Goal: Task Accomplishment & Management: Use online tool/utility

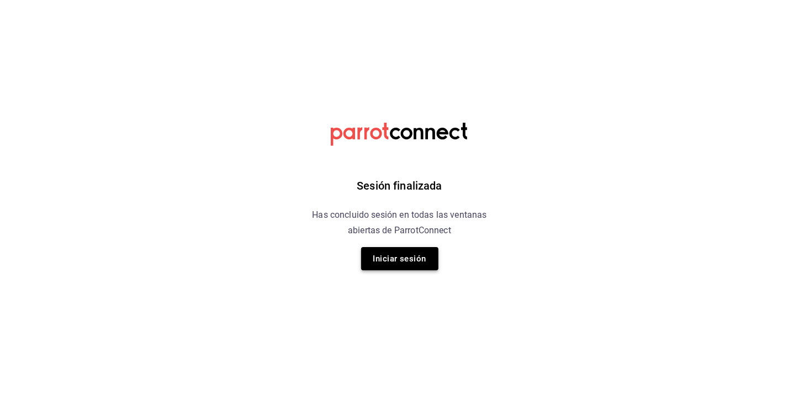
click at [410, 254] on button "Iniciar sesión" at bounding box center [399, 258] width 77 height 23
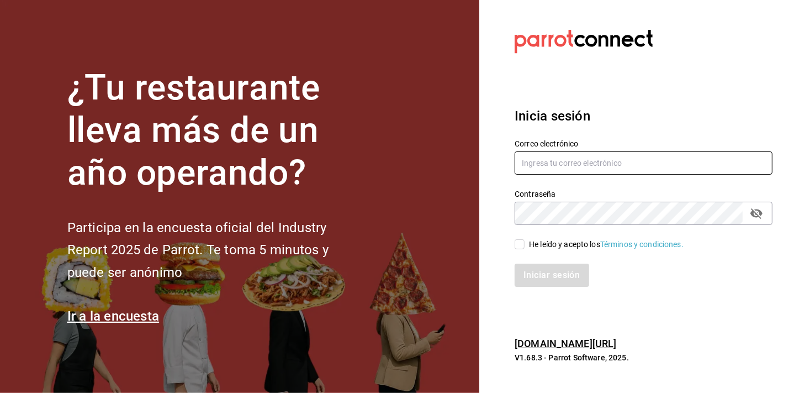
type input "[EMAIL_ADDRESS][DOMAIN_NAME]"
click at [523, 249] on label "He leído y acepto los Términos y condiciones." at bounding box center [599, 245] width 169 height 12
click at [523, 249] on input "He leído y acepto los Términos y condiciones." at bounding box center [520, 244] width 10 height 10
checkbox input "true"
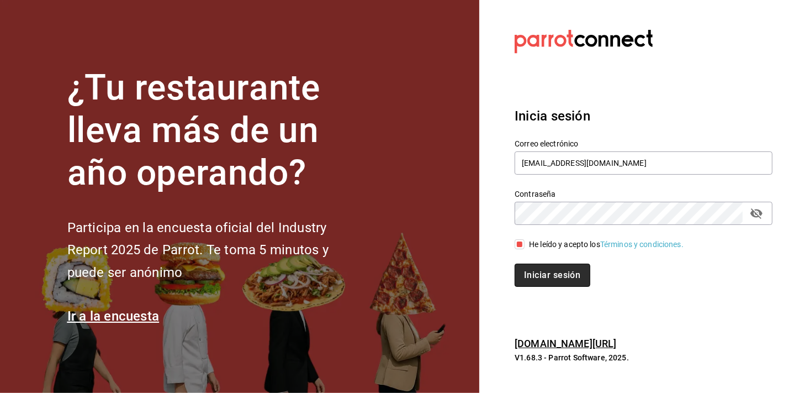
click at [525, 269] on button "Iniciar sesión" at bounding box center [552, 275] width 75 height 23
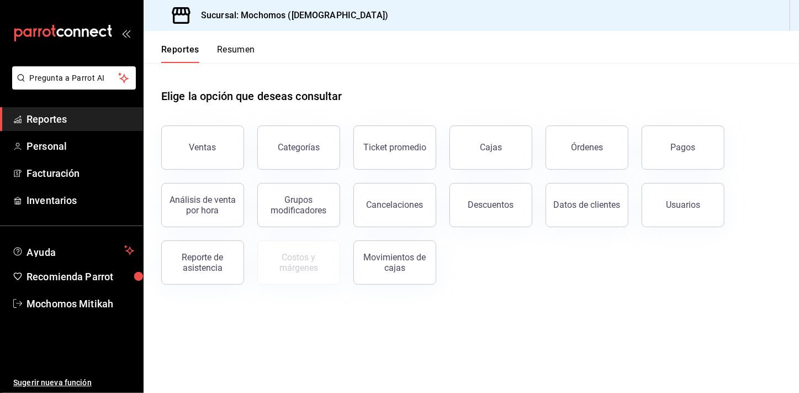
click at [608, 73] on div "Elige la opción que deseas consultar" at bounding box center [471, 87] width 620 height 49
click at [116, 120] on span "Reportes" at bounding box center [81, 119] width 108 height 15
click at [457, 198] on button "Descuentos" at bounding box center [491, 205] width 83 height 44
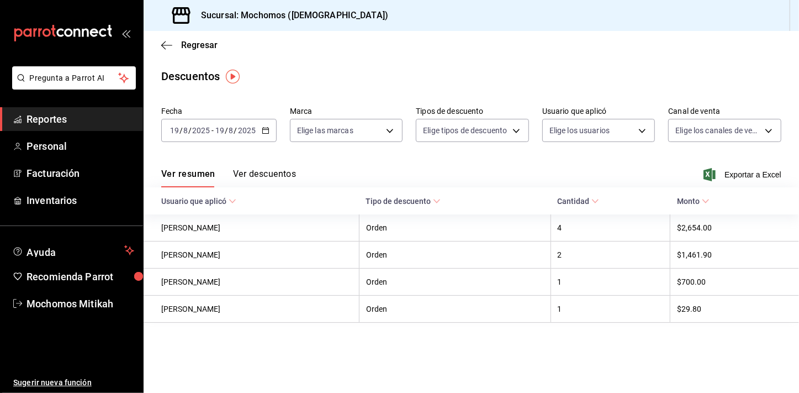
click at [267, 132] on \(Stroke\) "button" at bounding box center [265, 131] width 7 height 6
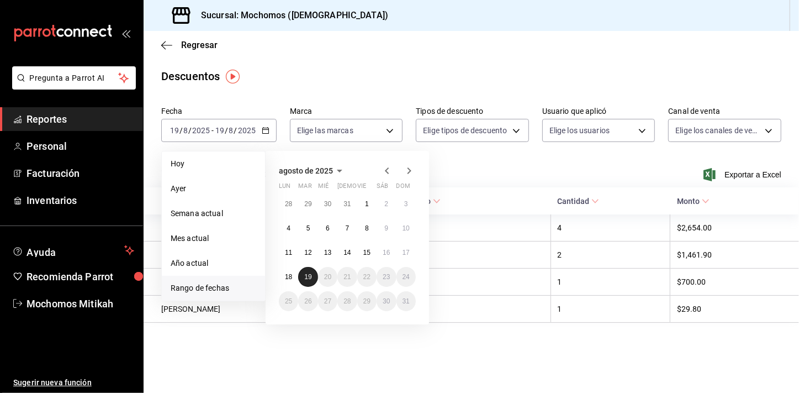
click at [304, 271] on button "19" at bounding box center [307, 277] width 19 height 20
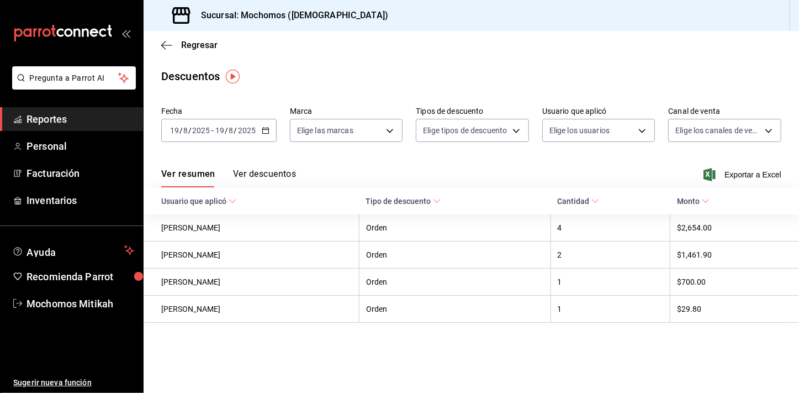
click at [735, 165] on div "Ver resumen Ver descuentos Exportar a Excel" at bounding box center [472, 171] width 656 height 32
click at [738, 173] on span "Exportar a Excel" at bounding box center [744, 174] width 76 height 13
click at [128, 121] on span "Reportes" at bounding box center [81, 119] width 108 height 15
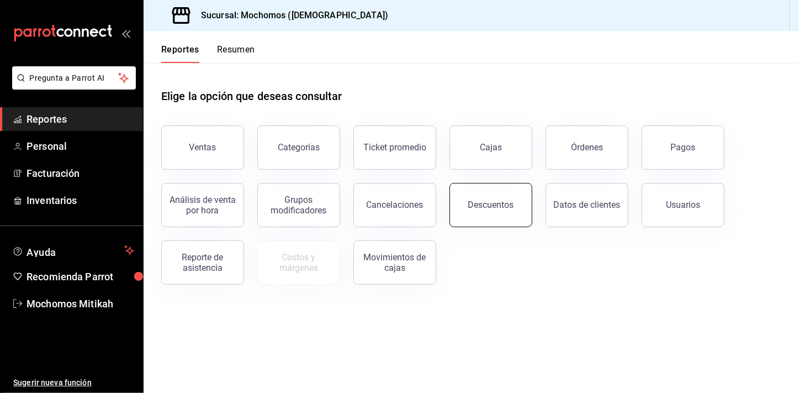
click at [492, 206] on div "Descuentos" at bounding box center [492, 204] width 46 height 10
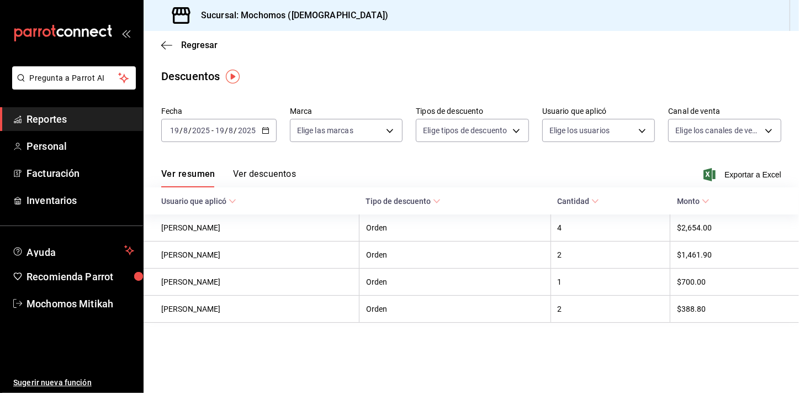
click at [264, 133] on icon "button" at bounding box center [266, 131] width 8 height 8
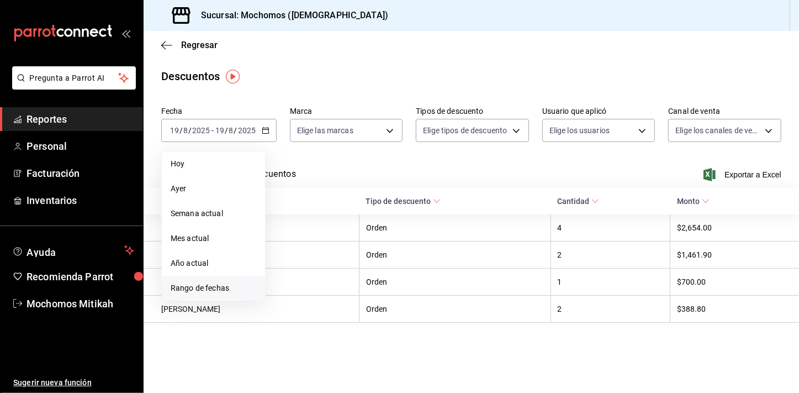
click at [199, 290] on span "Rango de fechas" at bounding box center [214, 288] width 86 height 12
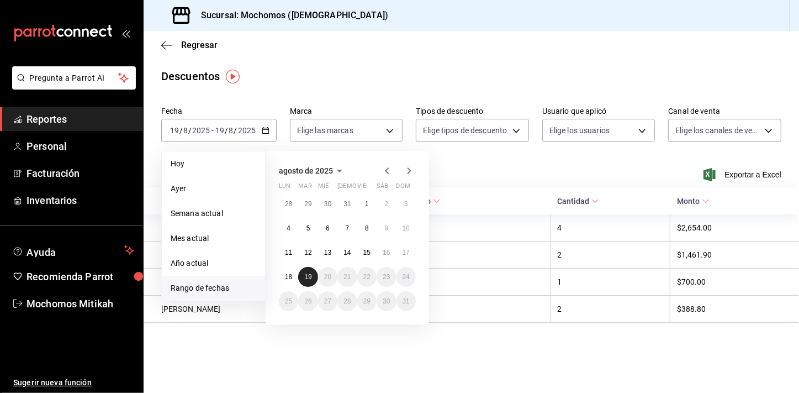
click at [299, 279] on button "19" at bounding box center [307, 277] width 19 height 20
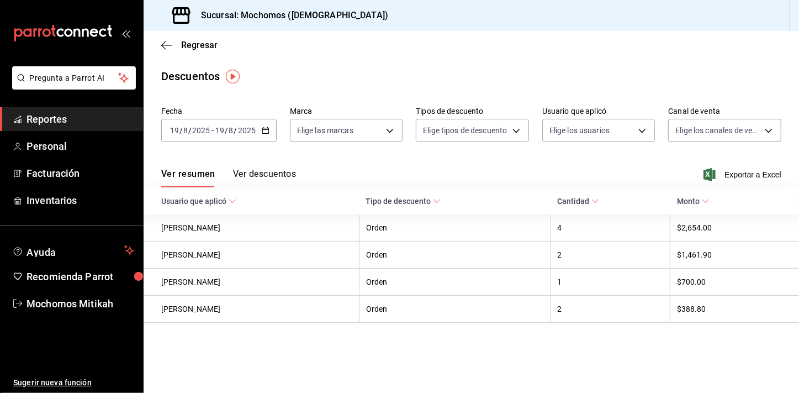
click at [64, 111] on link "Reportes" at bounding box center [71, 119] width 143 height 24
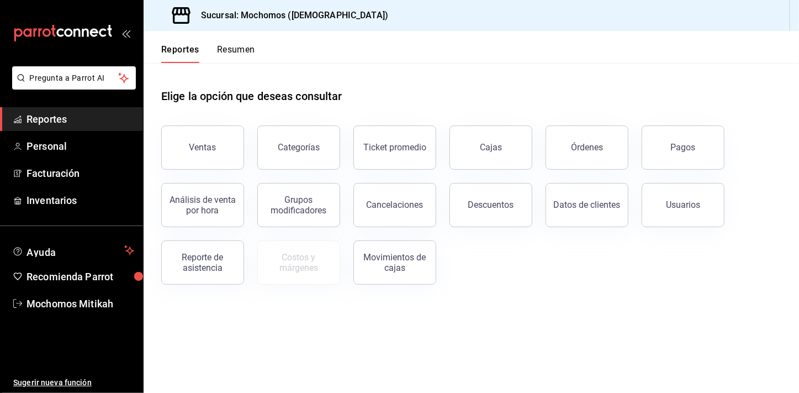
click at [208, 136] on button "Ventas" at bounding box center [202, 147] width 83 height 44
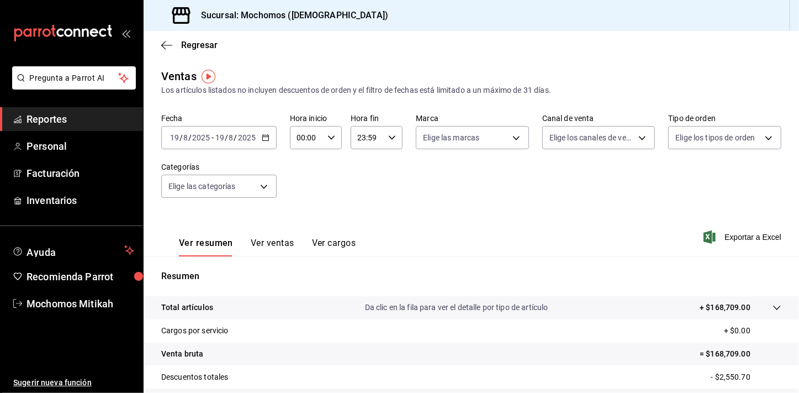
click at [262, 139] on icon "button" at bounding box center [266, 138] width 8 height 8
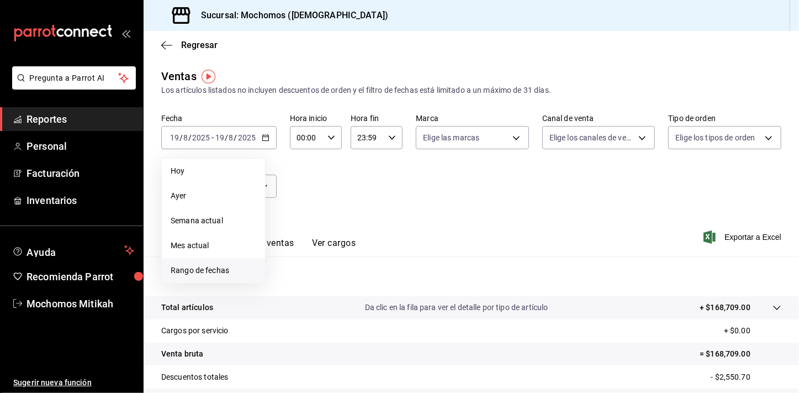
click at [214, 267] on span "Rango de fechas" at bounding box center [214, 271] width 86 height 12
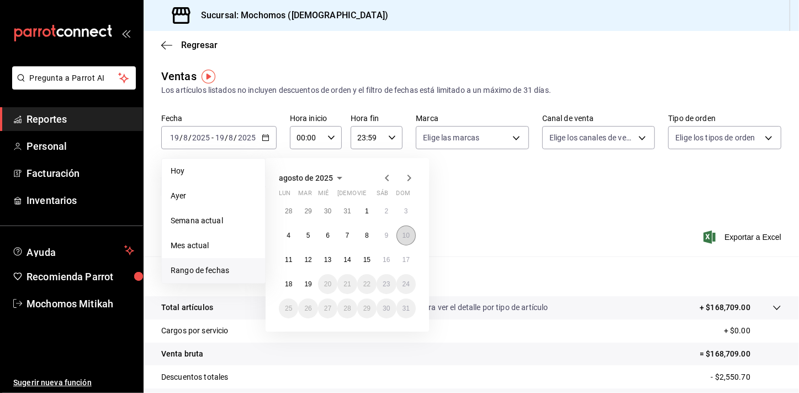
click at [412, 235] on button "10" at bounding box center [406, 235] width 19 height 20
click at [297, 258] on button "11" at bounding box center [288, 260] width 19 height 20
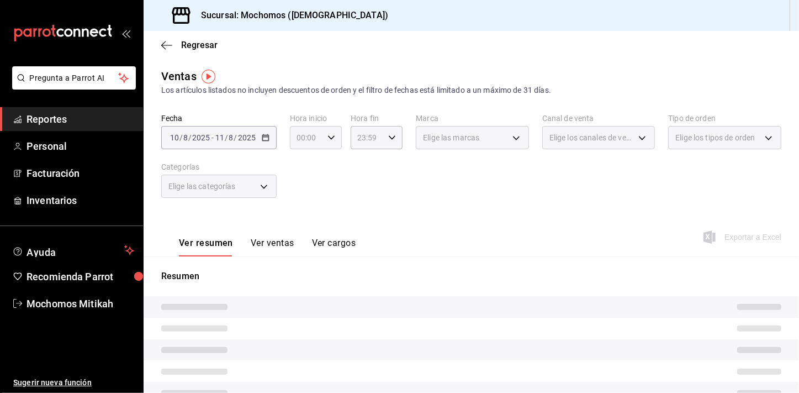
click at [333, 136] on \(Stroke\) "button" at bounding box center [331, 137] width 7 height 4
click at [306, 212] on button "02" at bounding box center [302, 219] width 22 height 22
click at [306, 212] on button "05" at bounding box center [302, 218] width 22 height 22
type input "05:00"
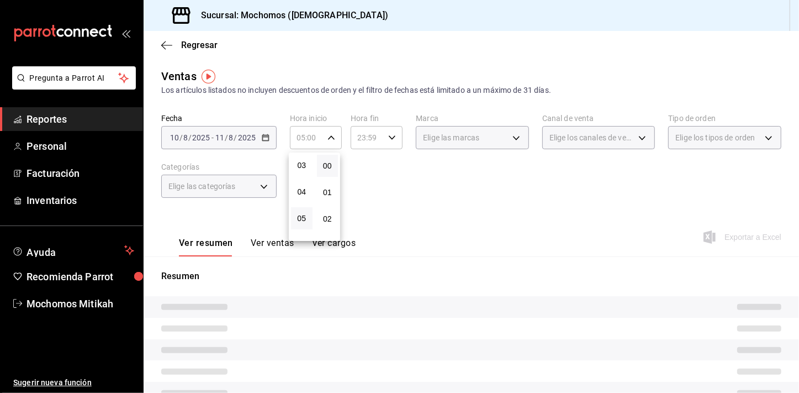
click at [373, 185] on div at bounding box center [399, 196] width 799 height 393
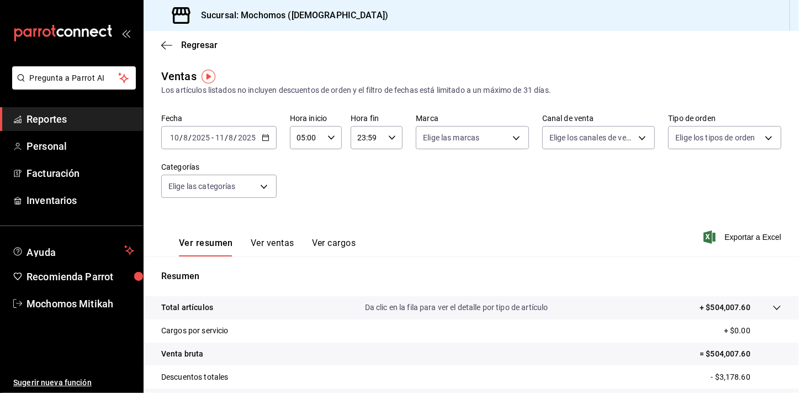
click at [388, 144] on div "23:59 Hora fin" at bounding box center [377, 137] width 52 height 23
click at [365, 194] on button "22" at bounding box center [362, 201] width 22 height 22
type input "22:59"
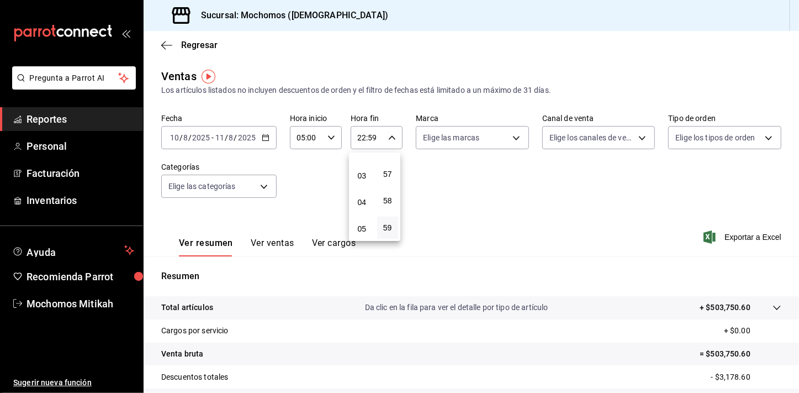
click at [365, 194] on button "04" at bounding box center [362, 202] width 22 height 22
type input "04:59"
click at [506, 195] on div at bounding box center [399, 196] width 799 height 393
click at [748, 235] on span "Exportar a Excel" at bounding box center [744, 236] width 76 height 13
click at [271, 135] on div "[DATE] [DATE] - [DATE] [DATE]" at bounding box center [218, 137] width 115 height 23
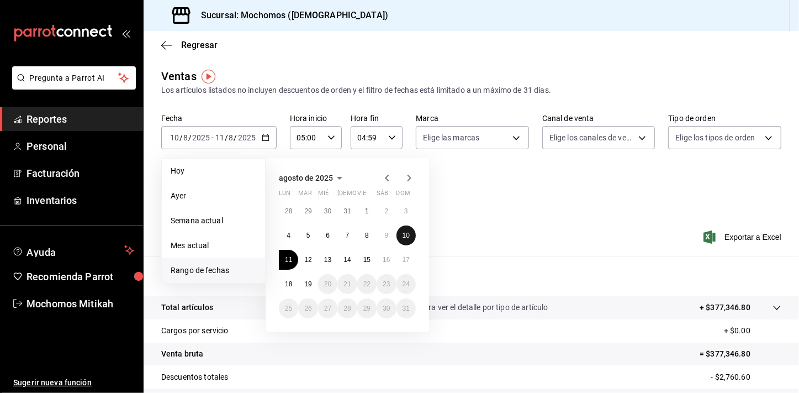
click at [401, 238] on button "10" at bounding box center [406, 235] width 19 height 20
click at [285, 252] on button "11" at bounding box center [288, 260] width 19 height 20
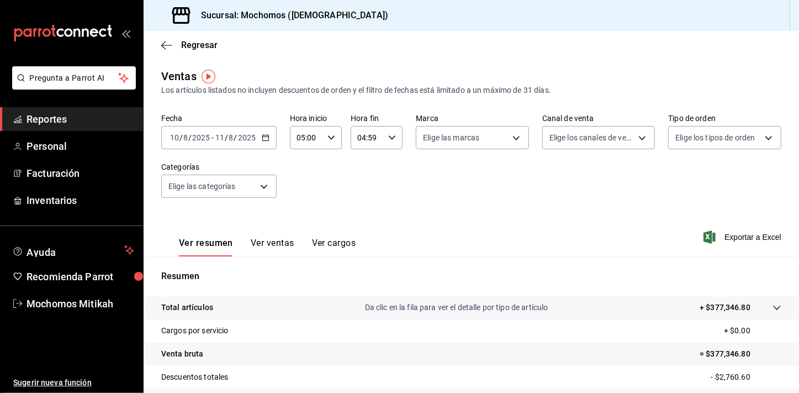
click at [271, 144] on div "[DATE] [DATE] - [DATE] [DATE]" at bounding box center [218, 137] width 115 height 23
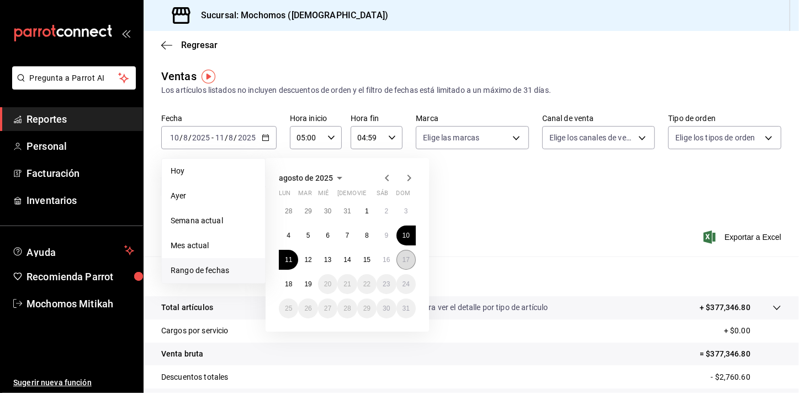
click at [406, 259] on abbr "17" at bounding box center [406, 260] width 7 height 8
click at [295, 285] on button "18" at bounding box center [288, 284] width 19 height 20
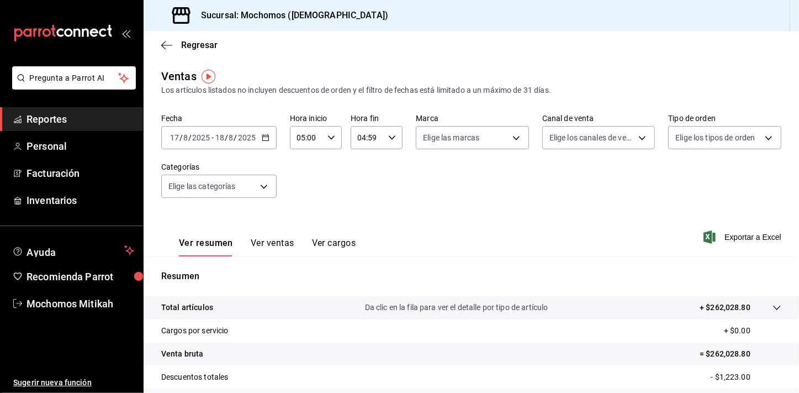
click at [498, 248] on div "Ver resumen Ver ventas Ver cargos Exportar a Excel" at bounding box center [472, 233] width 656 height 45
click at [759, 228] on div "Ver resumen Ver ventas Ver cargos Exportar a Excel" at bounding box center [472, 233] width 656 height 45
click at [757, 235] on span "Exportar a Excel" at bounding box center [744, 236] width 76 height 13
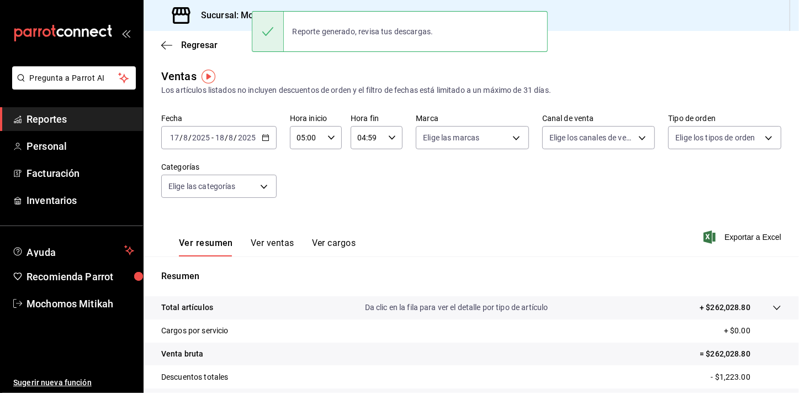
click at [72, 125] on span "Reportes" at bounding box center [81, 119] width 108 height 15
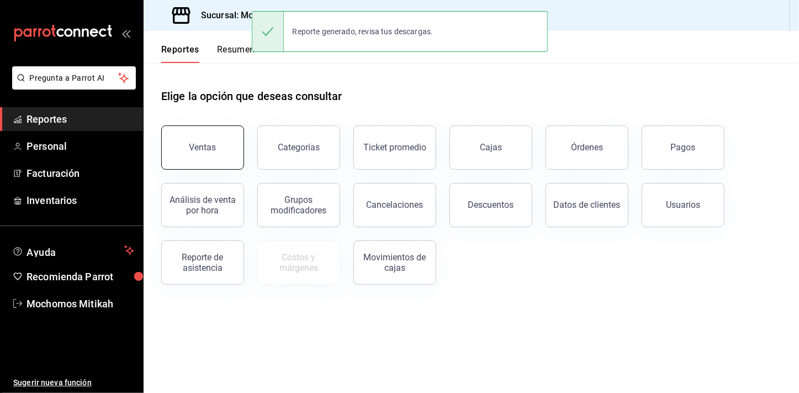
click at [205, 150] on div "Ventas" at bounding box center [203, 147] width 27 height 10
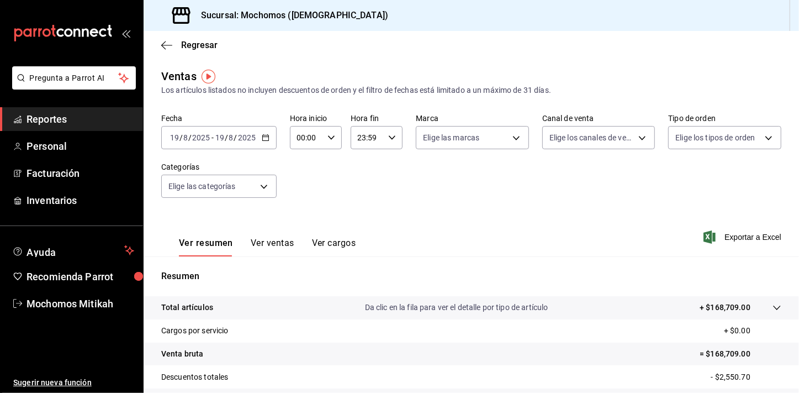
click at [265, 142] on div "[DATE] [DATE] - [DATE] [DATE]" at bounding box center [218, 137] width 115 height 23
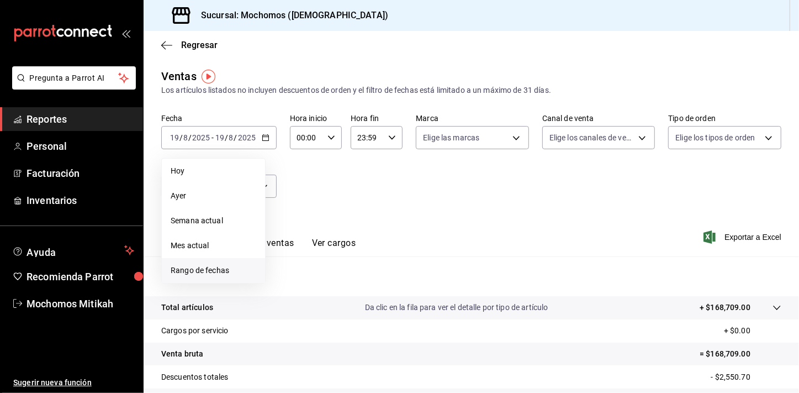
click at [215, 265] on span "Rango de fechas" at bounding box center [214, 271] width 86 height 12
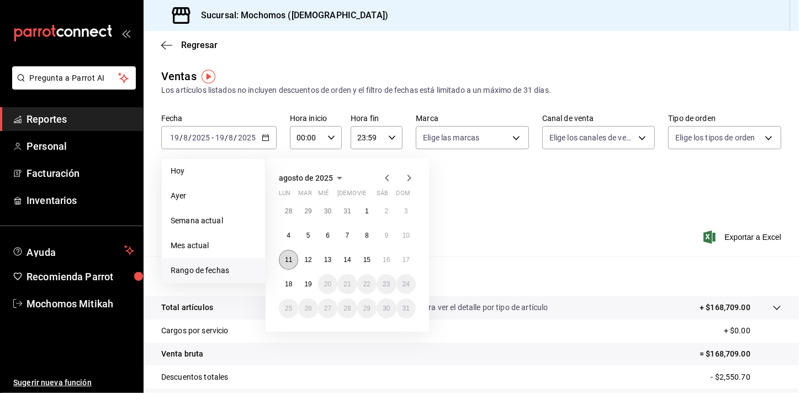
click at [293, 264] on button "11" at bounding box center [288, 260] width 19 height 20
click at [290, 277] on button "18" at bounding box center [288, 284] width 19 height 20
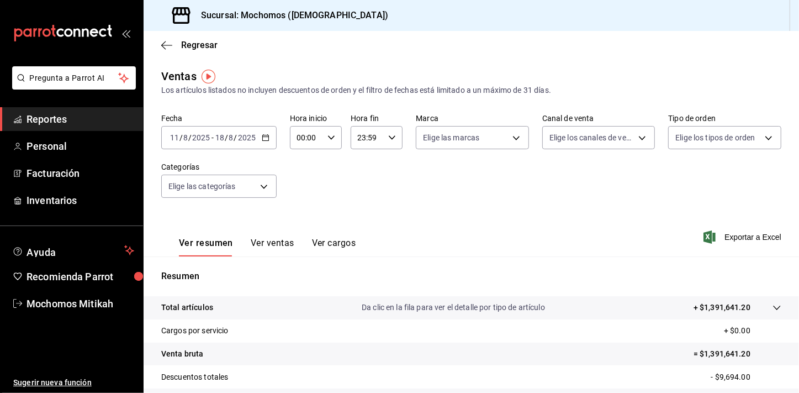
click at [332, 137] on \(Stroke\) "button" at bounding box center [331, 137] width 7 height 4
click at [301, 221] on span "02" at bounding box center [302, 218] width 8 height 9
type input "02:00"
click at [301, 221] on span "05" at bounding box center [302, 218] width 8 height 9
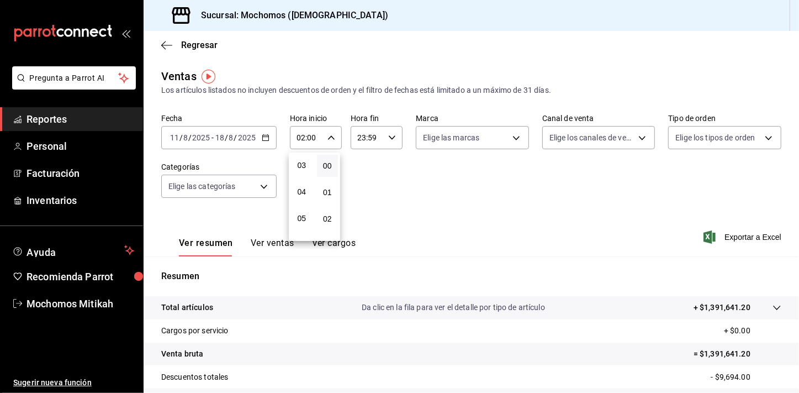
type input "05:00"
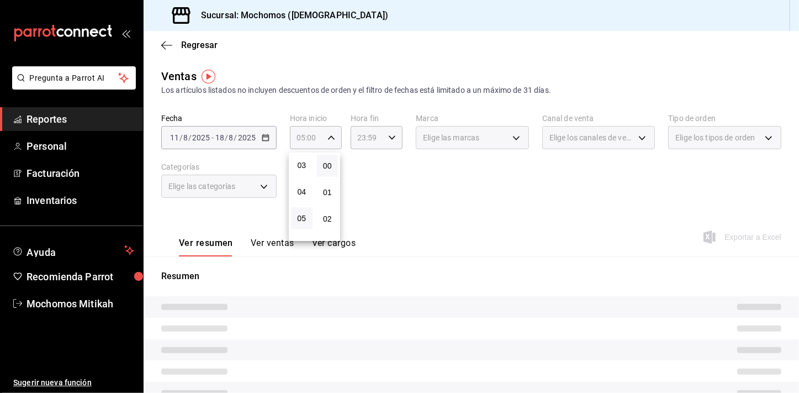
click at [437, 205] on div at bounding box center [399, 196] width 799 height 393
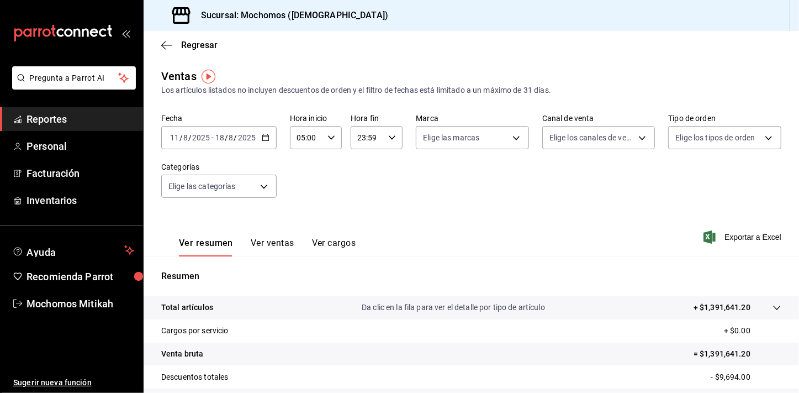
click at [391, 138] on icon "button" at bounding box center [392, 138] width 8 height 8
click at [359, 170] on span "21" at bounding box center [362, 174] width 8 height 9
type input "21:59"
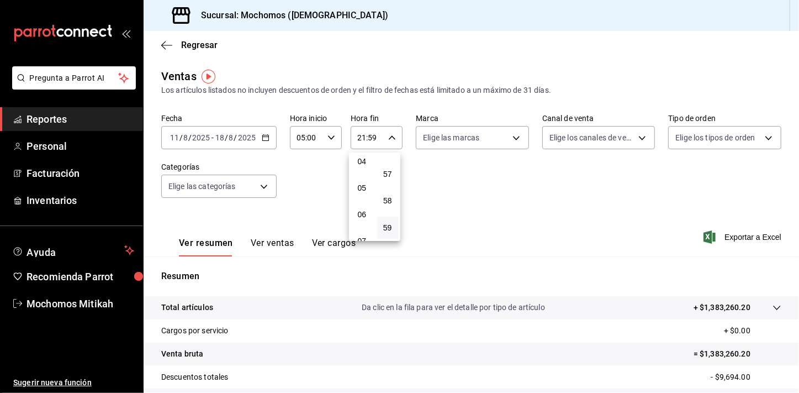
click at [359, 170] on button "04" at bounding box center [362, 161] width 22 height 22
type input "04:59"
click at [466, 202] on div at bounding box center [399, 196] width 799 height 393
click at [733, 239] on span "Exportar a Excel" at bounding box center [744, 236] width 76 height 13
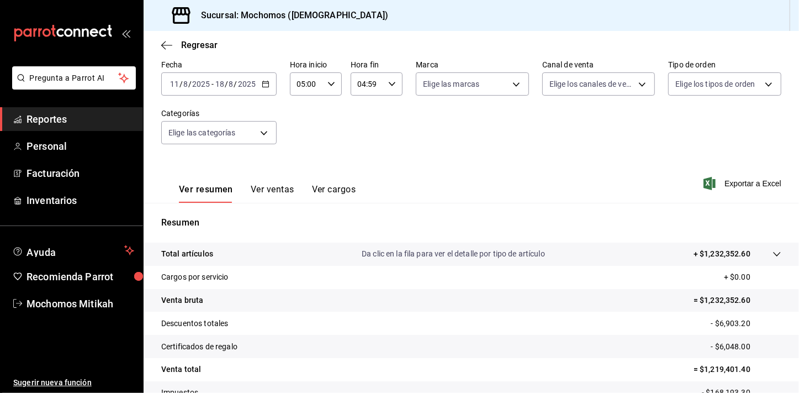
scroll to position [15, 0]
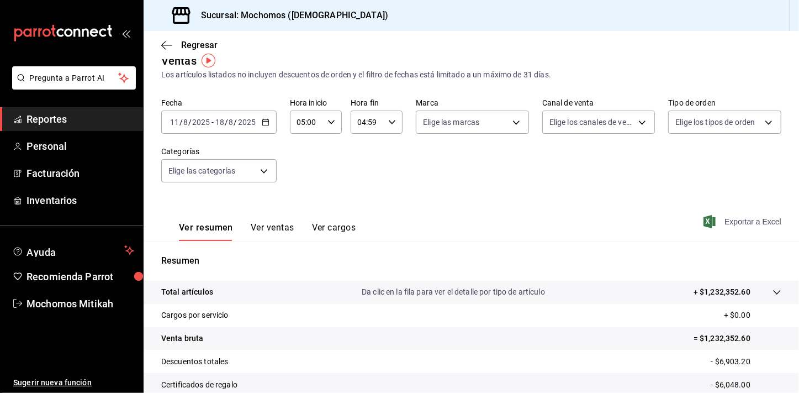
click at [734, 224] on span "Exportar a Excel" at bounding box center [744, 221] width 76 height 13
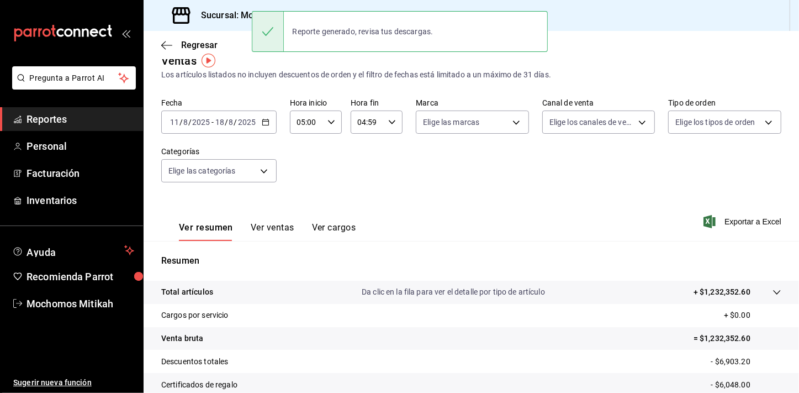
click at [373, 160] on div "Fecha [DATE] [DATE] - [DATE] [DATE] Hora inicio 05:00 Hora inicio Hora fin 04:5…" at bounding box center [471, 146] width 620 height 97
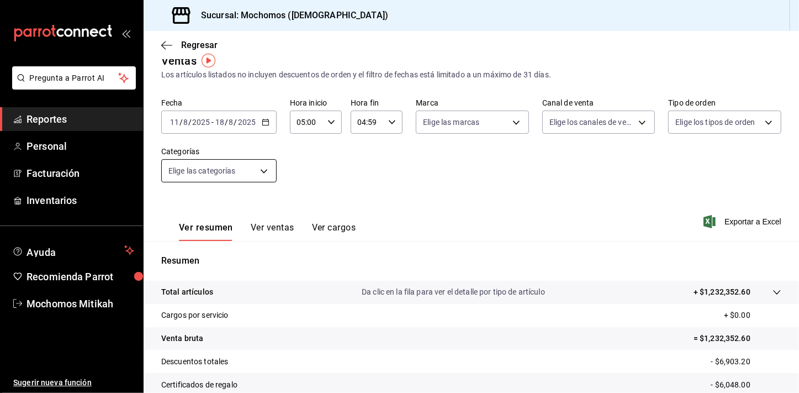
click at [267, 170] on body "Pregunta a Parrot AI Reportes Personal Facturación Inventarios Ayuda Recomienda…" at bounding box center [399, 196] width 799 height 393
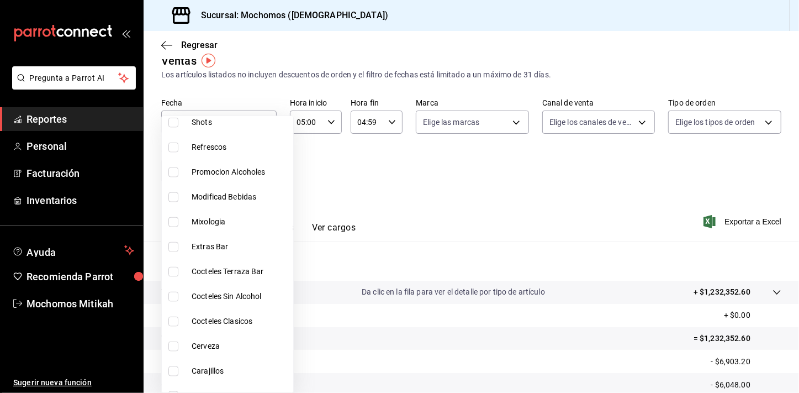
scroll to position [1133, 0]
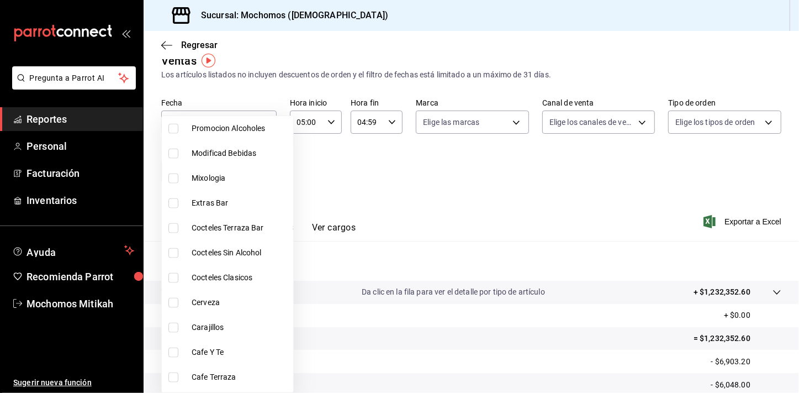
click at [178, 301] on input "checkbox" at bounding box center [174, 303] width 10 height 10
checkbox input "true"
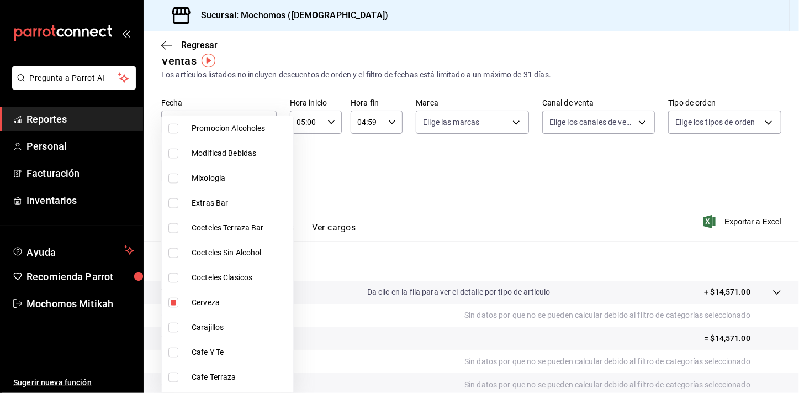
click at [475, 164] on div at bounding box center [399, 196] width 799 height 393
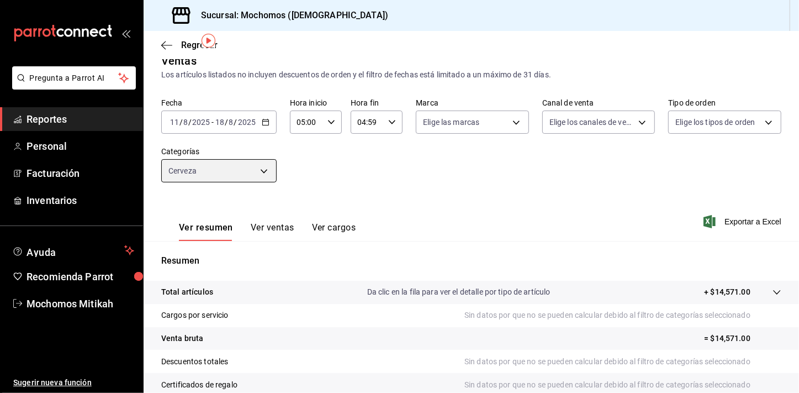
scroll to position [136, 0]
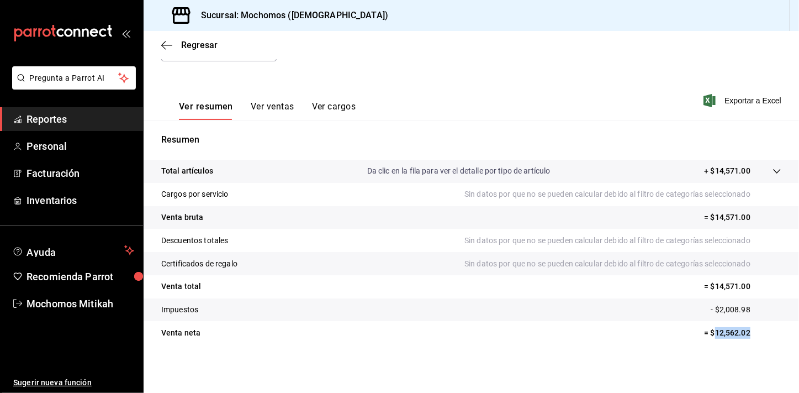
drag, startPoint x: 707, startPoint y: 333, endPoint x: 742, endPoint y: 332, distance: 34.8
click at [742, 332] on p "= $12,562.02" at bounding box center [742, 333] width 77 height 12
copy p "12,562.02"
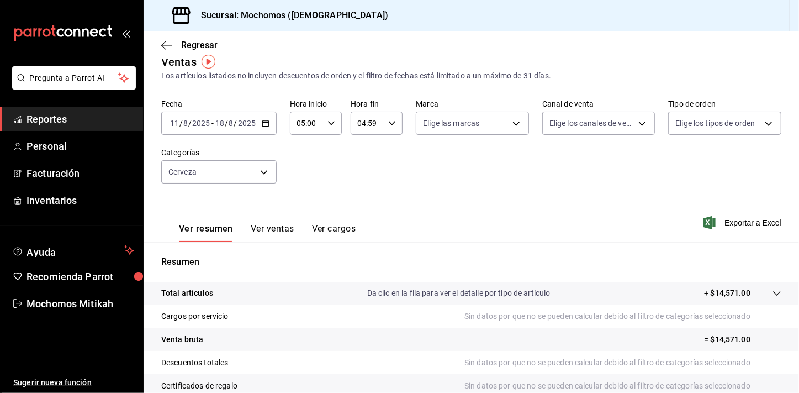
scroll to position [0, 0]
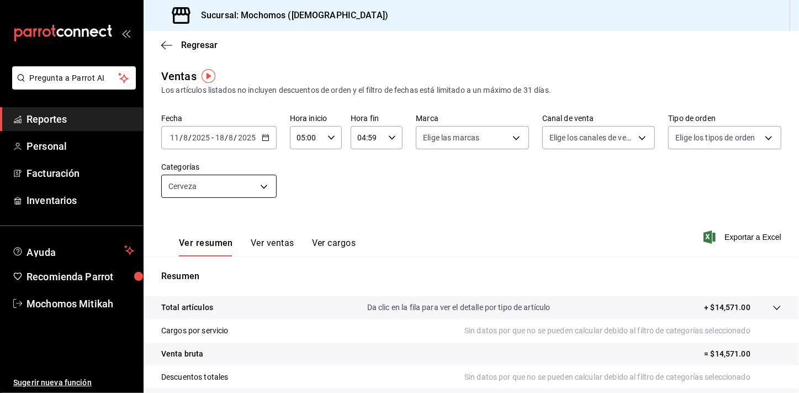
click at [264, 186] on body "Pregunta a Parrot AI Reportes Personal Facturación Inventarios Ayuda Recomienda…" at bounding box center [399, 196] width 799 height 393
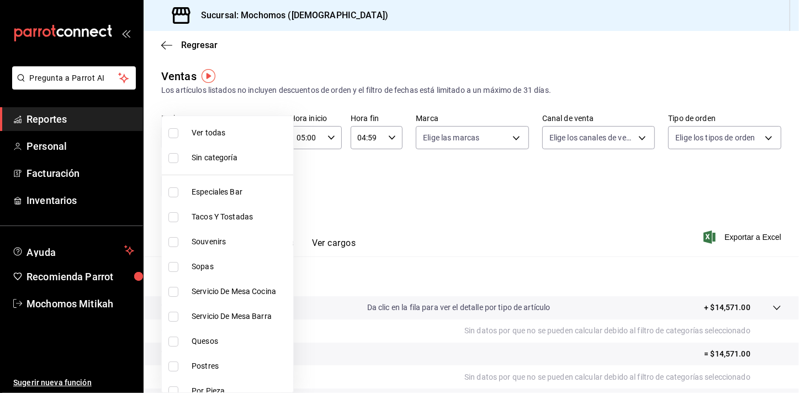
click at [241, 132] on span "Ver todas" at bounding box center [240, 133] width 97 height 12
type input "2f35be6f-ff15-4940-b385-314360a5d00c,4e108ac5-71ad-4fe3-83dd-65cb98b4ff2e,7ee7a…"
checkbox input "true"
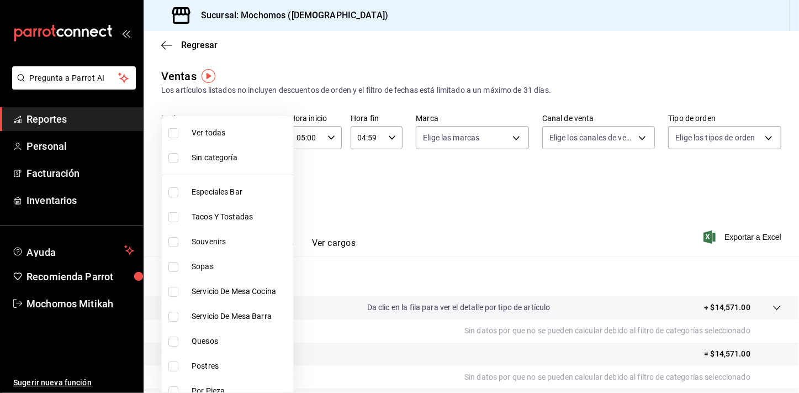
checkbox input "true"
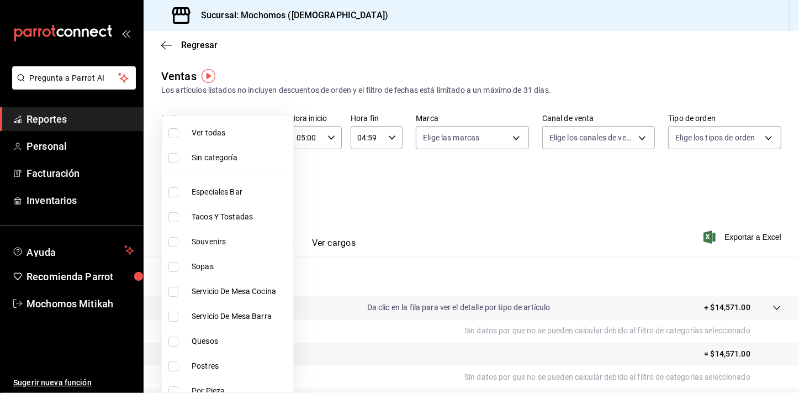
checkbox input "true"
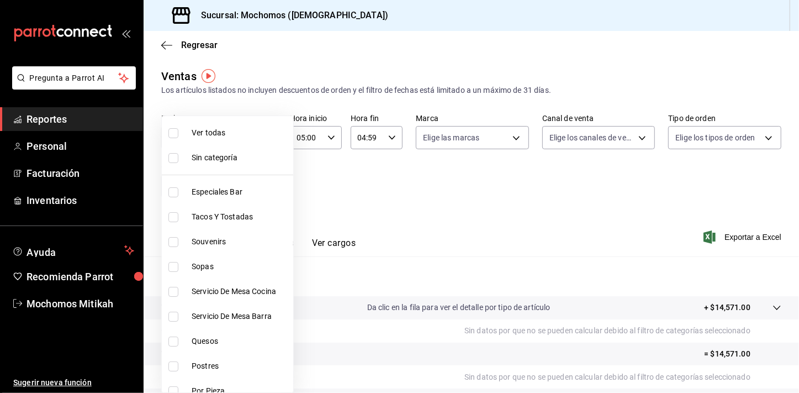
checkbox input "true"
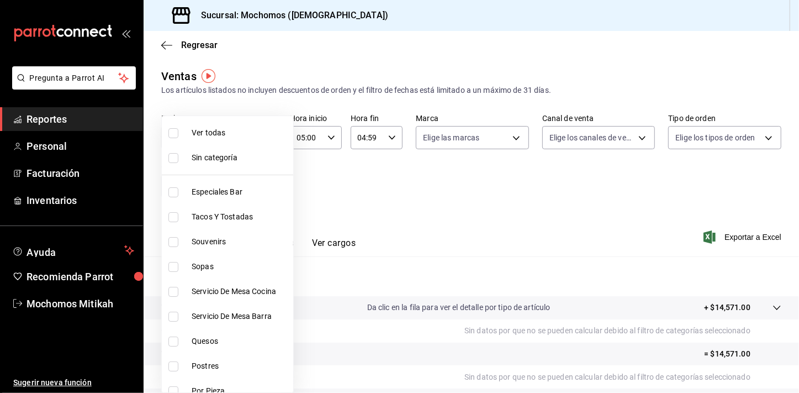
checkbox input "true"
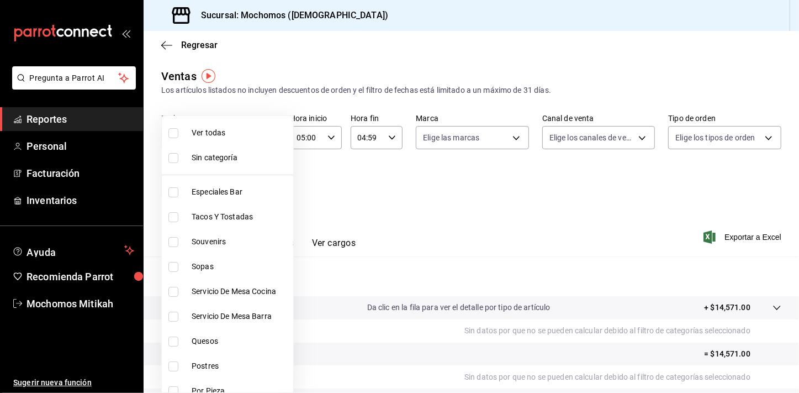
checkbox input "true"
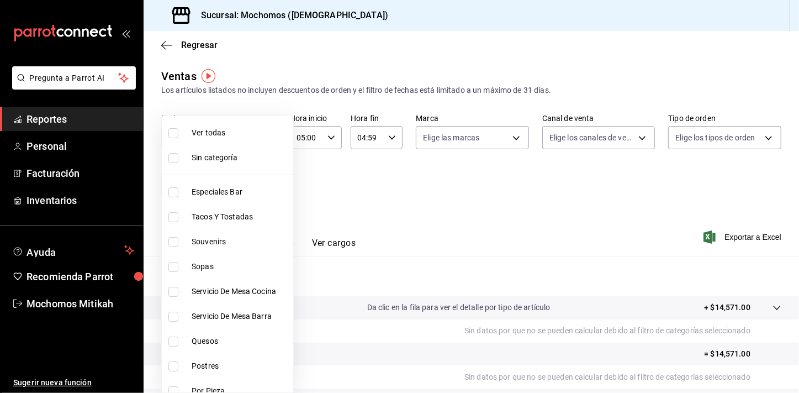
checkbox input "true"
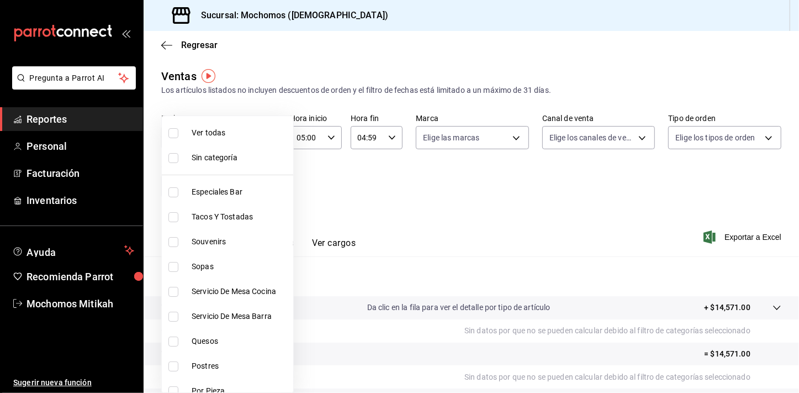
checkbox input "true"
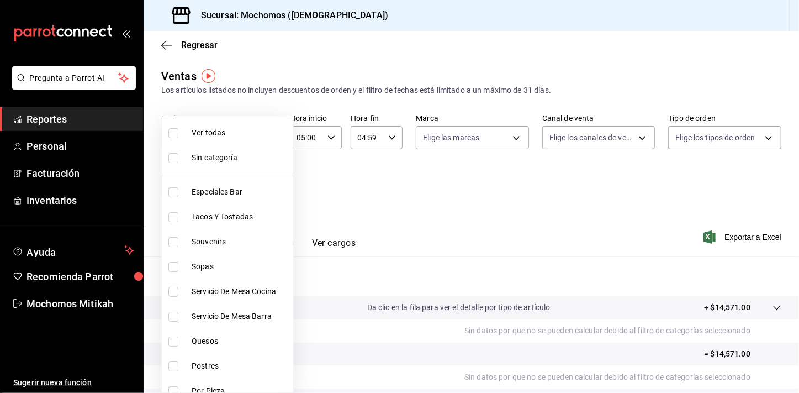
checkbox input "true"
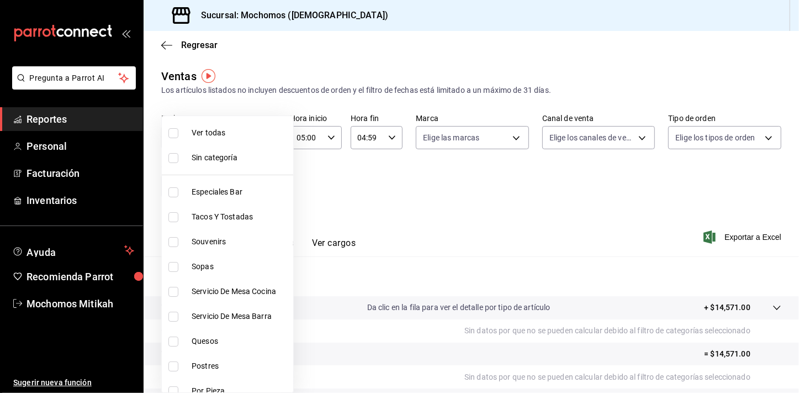
checkbox input "true"
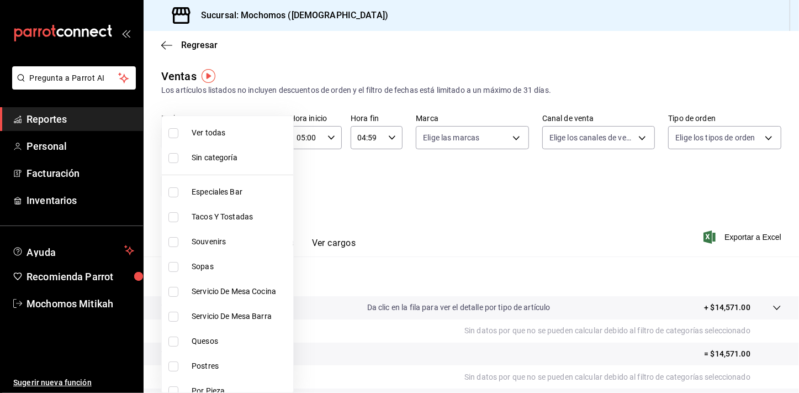
checkbox input "true"
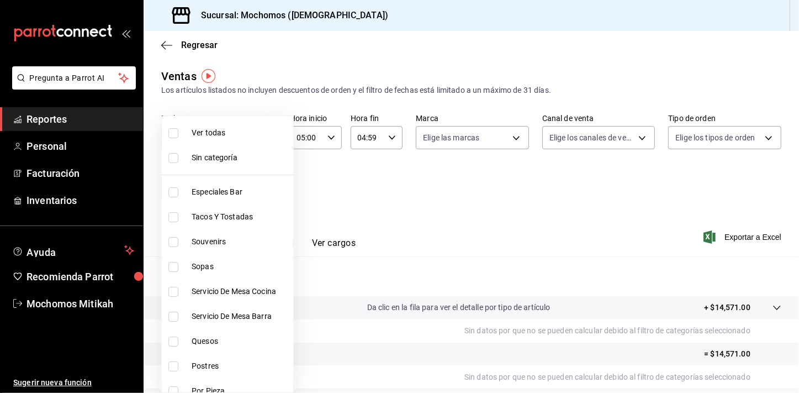
checkbox input "true"
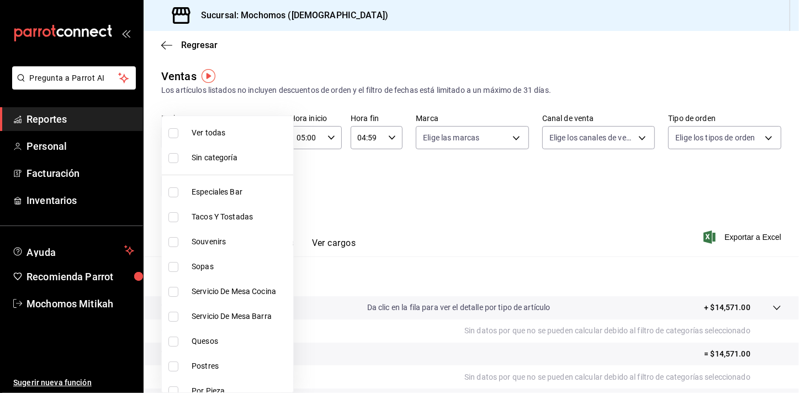
checkbox input "true"
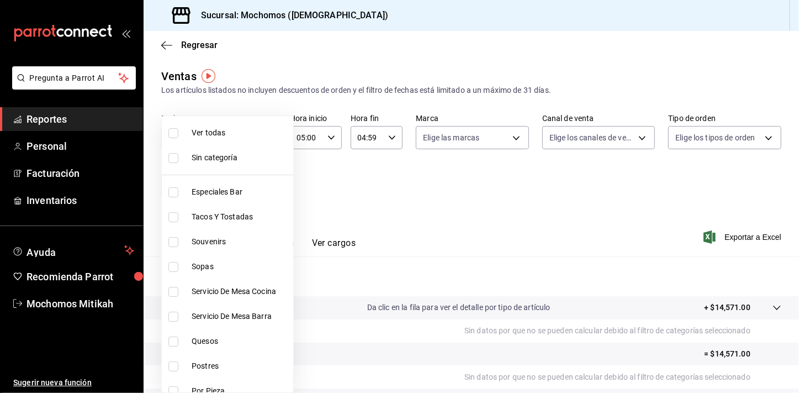
checkbox input "true"
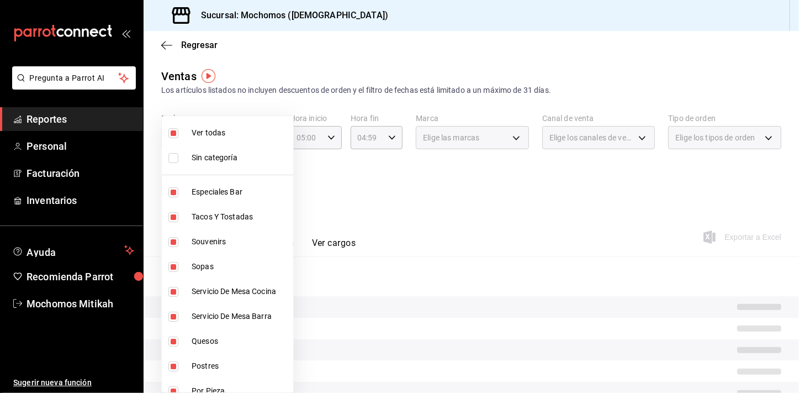
click at [241, 132] on span "Ver todas" at bounding box center [240, 133] width 97 height 12
checkbox input "false"
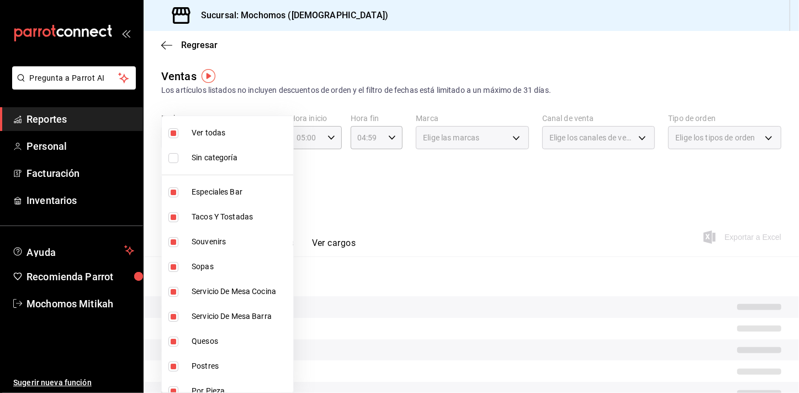
checkbox input "false"
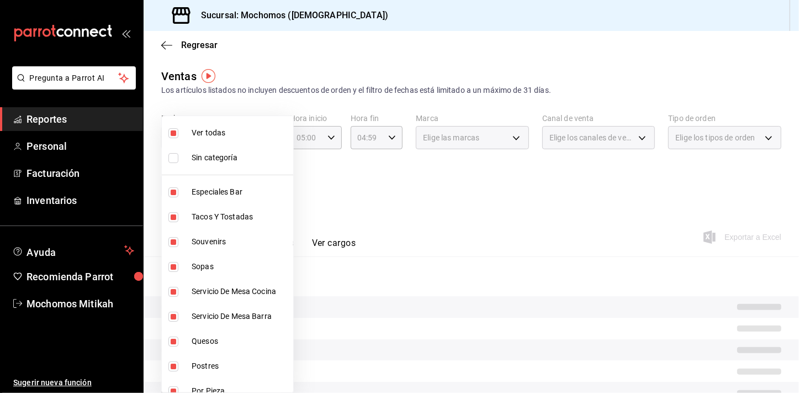
checkbox input "false"
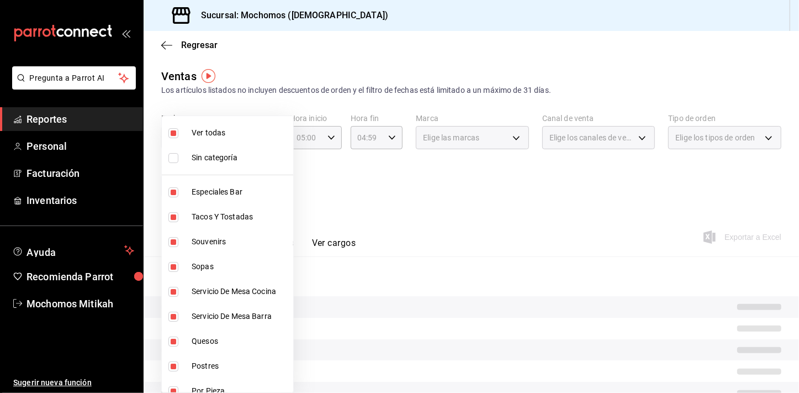
checkbox input "false"
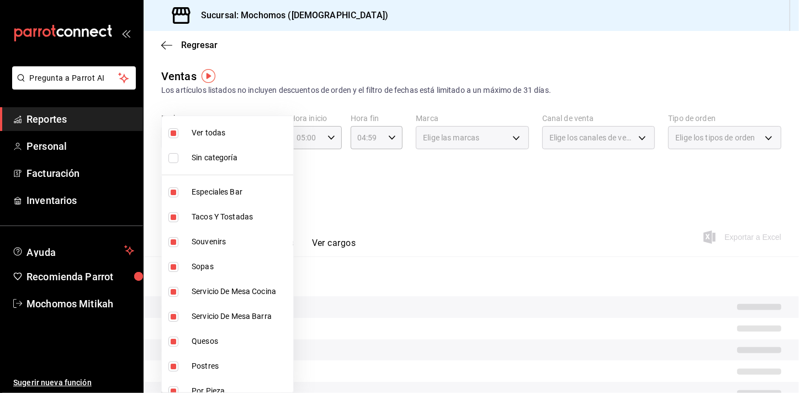
checkbox input "false"
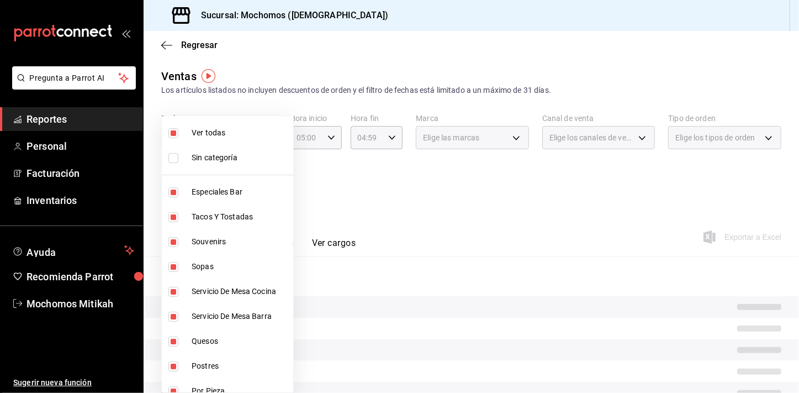
checkbox input "false"
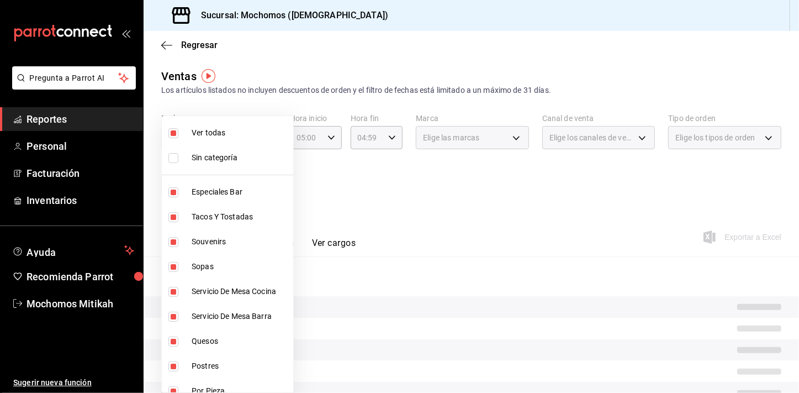
checkbox input "false"
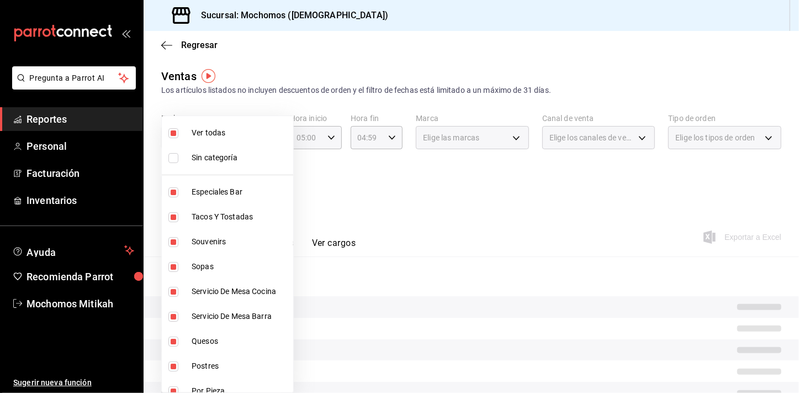
checkbox input "false"
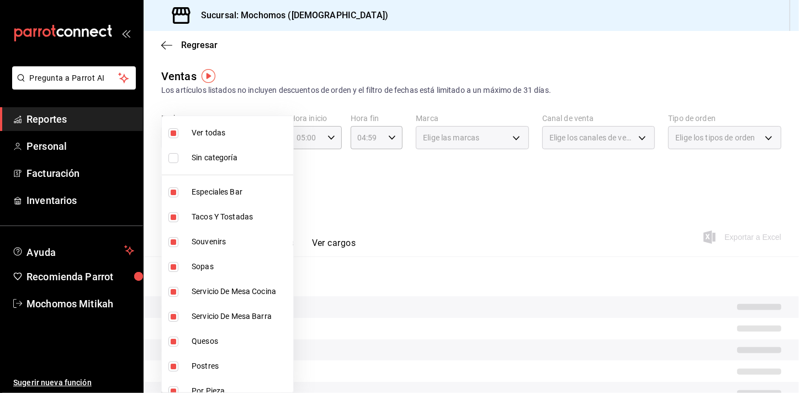
checkbox input "false"
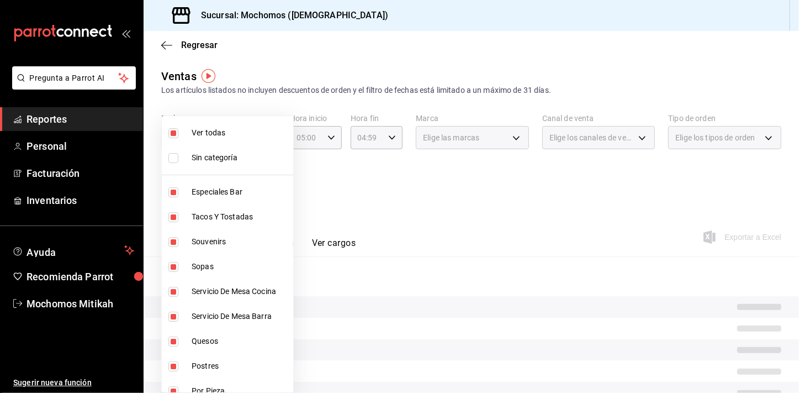
checkbox input "false"
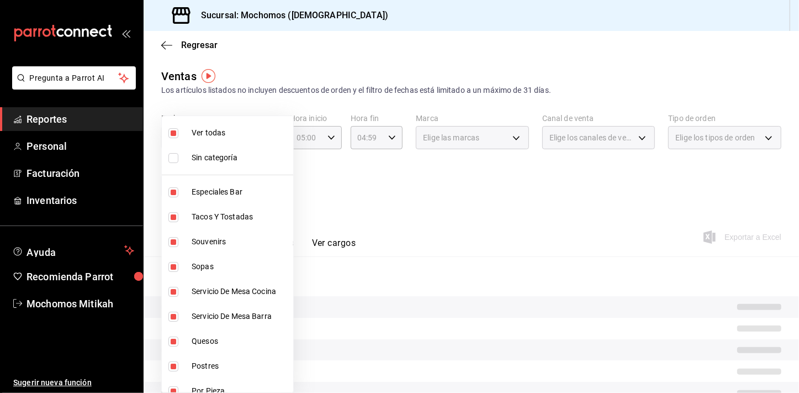
checkbox input "false"
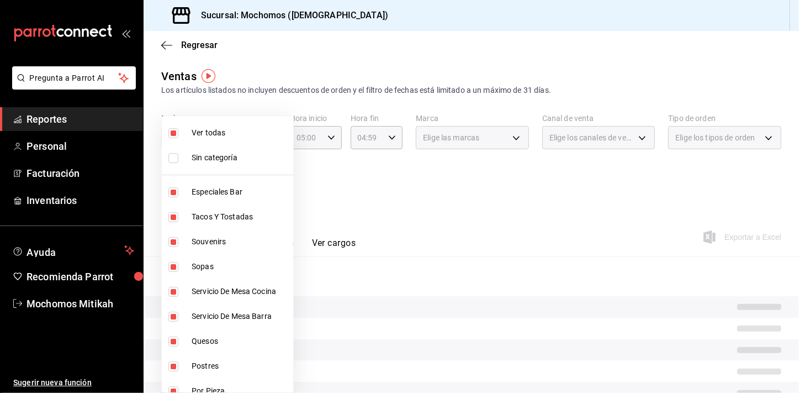
checkbox input "false"
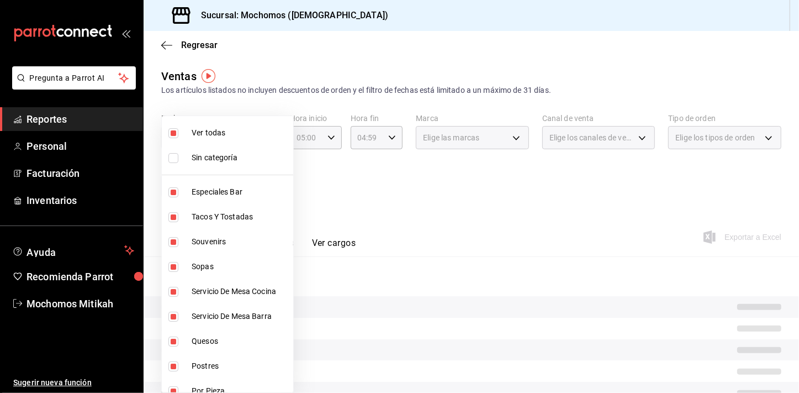
checkbox input "false"
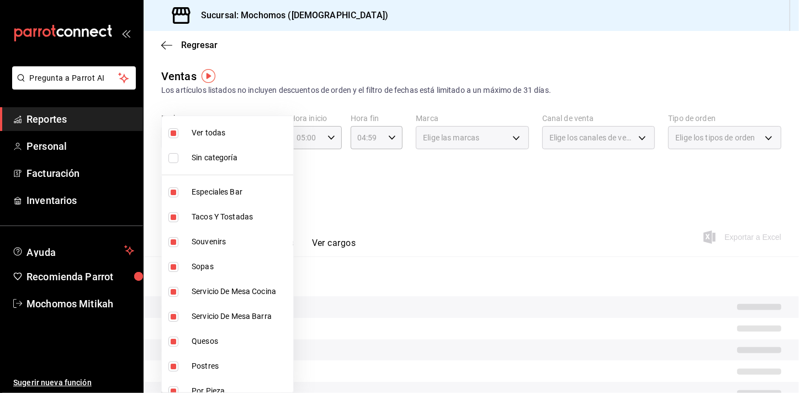
checkbox input "false"
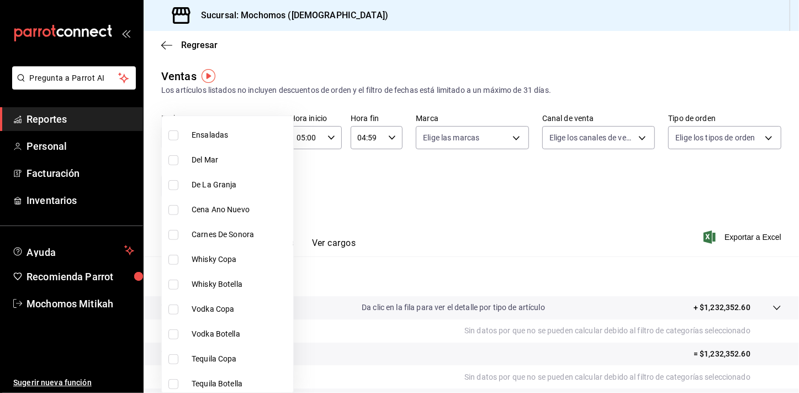
scroll to position [480, 0]
click at [176, 256] on input "checkbox" at bounding box center [174, 259] width 10 height 10
checkbox input "true"
type input "d53151bb-c692-4997-a38b-28d855fe71ee"
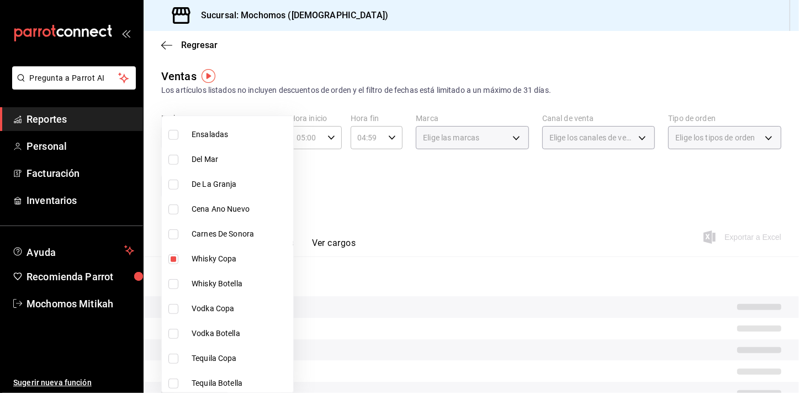
click at [173, 281] on input "checkbox" at bounding box center [174, 284] width 10 height 10
checkbox input "true"
type input "d53151bb-c692-4997-a38b-28d855fe71ee,d285e1d7-cc9e-45ba-a735-c487687f9d6b"
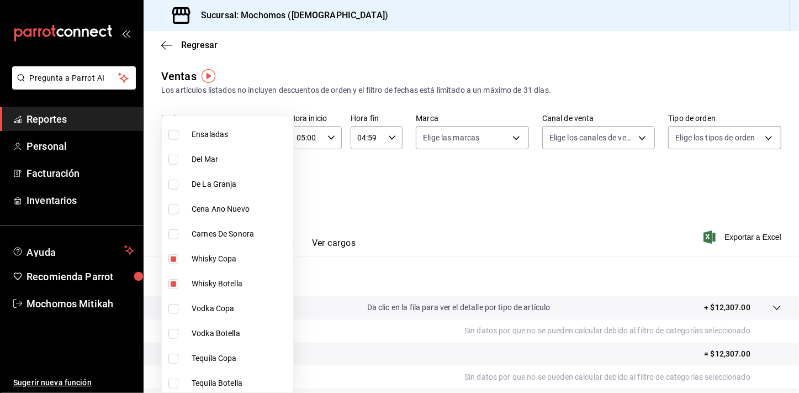
click at [172, 312] on input "checkbox" at bounding box center [174, 309] width 10 height 10
checkbox input "true"
type input "d53151bb-c692-4997-a38b-28d855fe71ee,d285e1d7-cc9e-45ba-a735-c487687f9d6b,e3d73…"
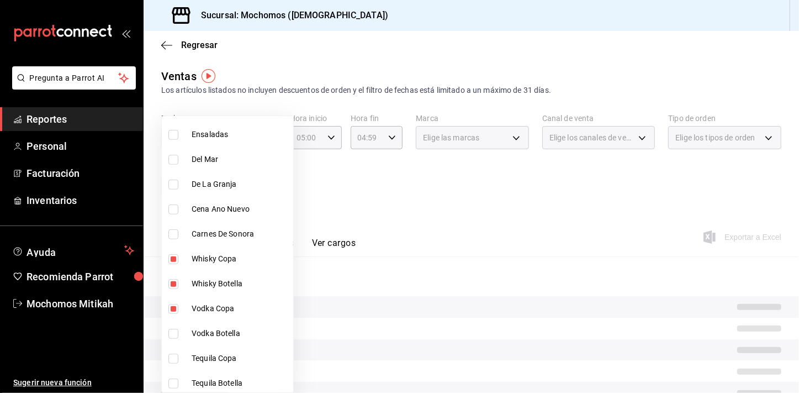
click at [172, 332] on input "checkbox" at bounding box center [174, 334] width 10 height 10
checkbox input "true"
type input "d53151bb-c692-4997-a38b-28d855fe71ee,d285e1d7-cc9e-45ba-a735-c487687f9d6b,e3d73…"
click at [173, 359] on input "checkbox" at bounding box center [174, 359] width 10 height 10
checkbox input "true"
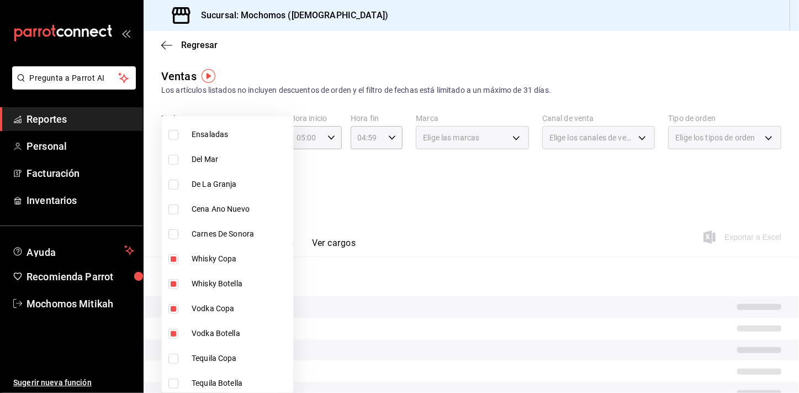
type input "d53151bb-c692-4997-a38b-28d855fe71ee,d285e1d7-cc9e-45ba-a735-c487687f9d6b,e3d73…"
click at [173, 381] on input "checkbox" at bounding box center [174, 383] width 10 height 10
checkbox input "true"
type input "d53151bb-c692-4997-a38b-28d855fe71ee,d285e1d7-cc9e-45ba-a735-c487687f9d6b,e3d73…"
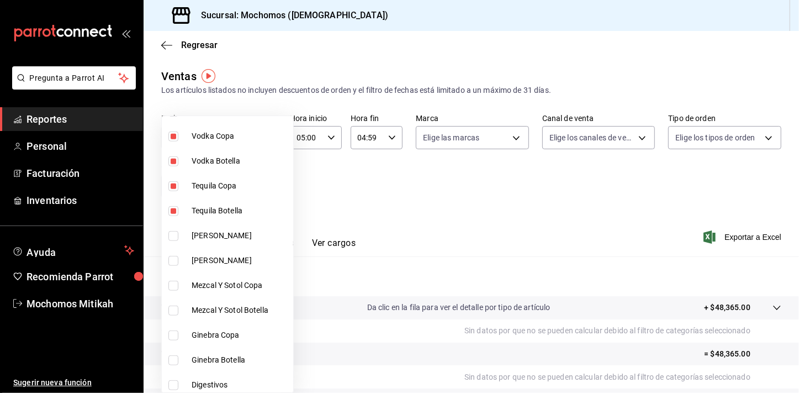
scroll to position [723, 0]
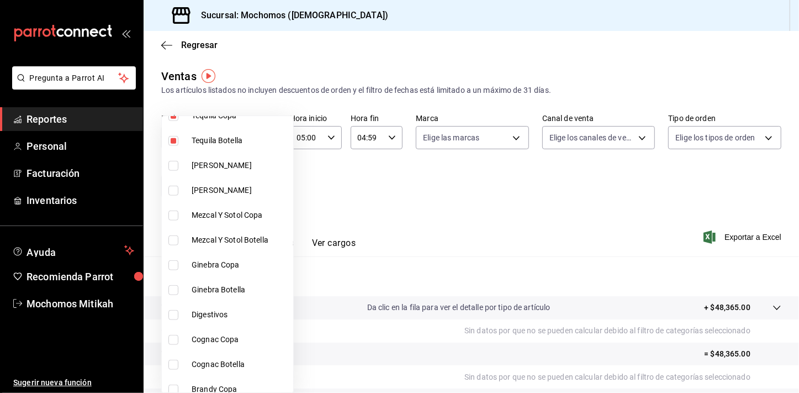
click at [173, 170] on input "checkbox" at bounding box center [174, 166] width 10 height 10
checkbox input "true"
type input "d53151bb-c692-4997-a38b-28d855fe71ee,d285e1d7-cc9e-45ba-a735-c487687f9d6b,e3d73…"
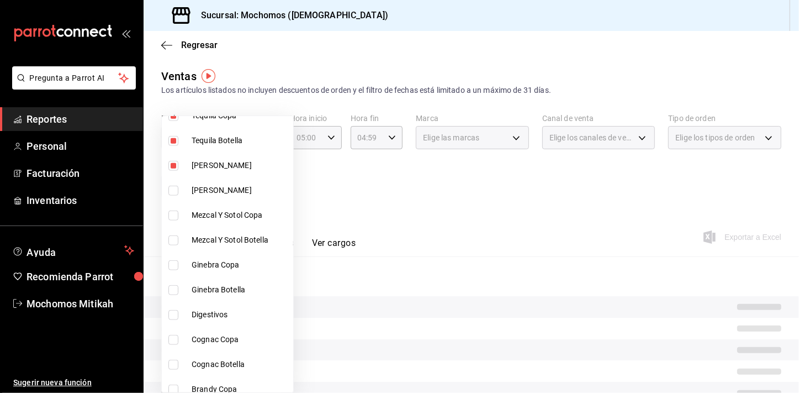
click at [173, 188] on input "checkbox" at bounding box center [174, 191] width 10 height 10
checkbox input "true"
type input "d53151bb-c692-4997-a38b-28d855fe71ee,d285e1d7-cc9e-45ba-a735-c487687f9d6b,e3d73…"
click at [173, 211] on input "checkbox" at bounding box center [174, 216] width 10 height 10
checkbox input "true"
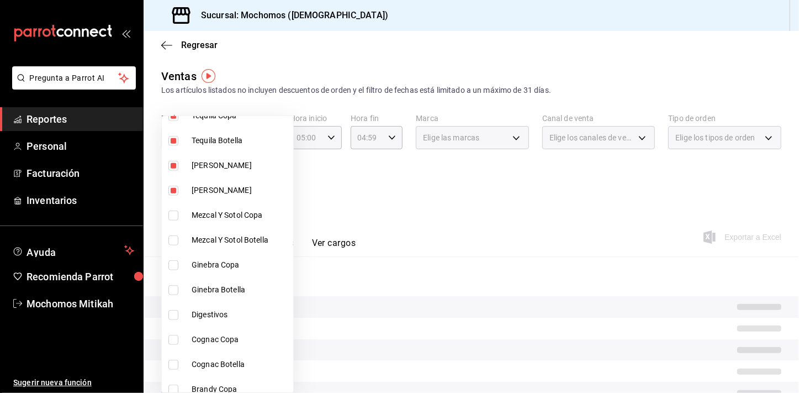
type input "d53151bb-c692-4997-a38b-28d855fe71ee,d285e1d7-cc9e-45ba-a735-c487687f9d6b,e3d73…"
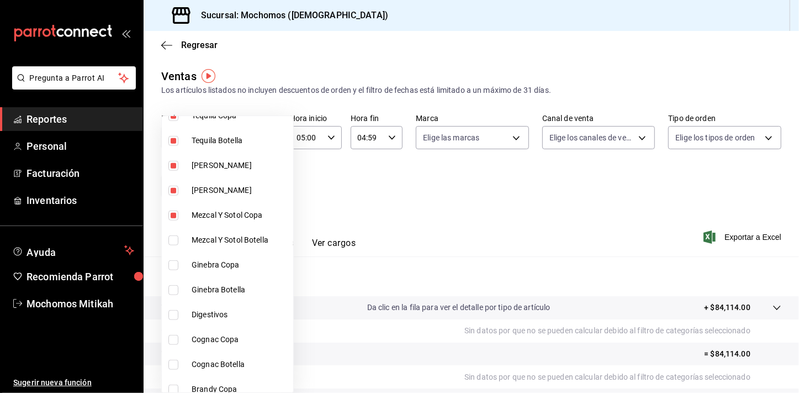
click at [173, 238] on input "checkbox" at bounding box center [174, 240] width 10 height 10
checkbox input "true"
type input "d53151bb-c692-4997-a38b-28d855fe71ee,d285e1d7-cc9e-45ba-a735-c487687f9d6b,e3d73…"
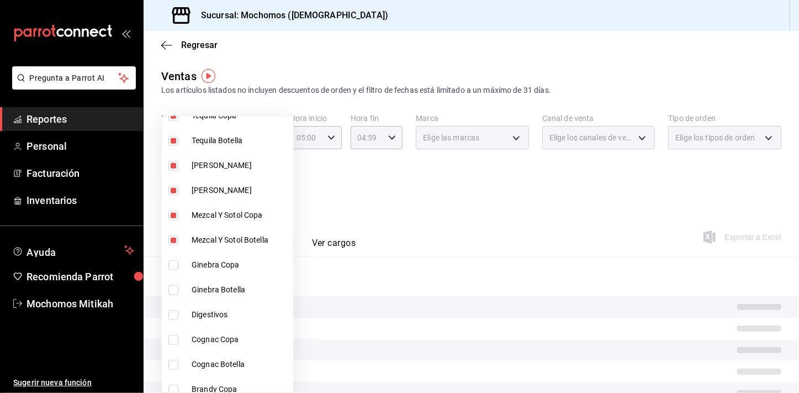
click at [171, 260] on input "checkbox" at bounding box center [174, 265] width 10 height 10
checkbox input "true"
type input "d53151bb-c692-4997-a38b-28d855fe71ee,d285e1d7-cc9e-45ba-a735-c487687f9d6b,e3d73…"
drag, startPoint x: 171, startPoint y: 285, endPoint x: 172, endPoint y: 308, distance: 23.8
click at [171, 285] on input "checkbox" at bounding box center [174, 290] width 10 height 10
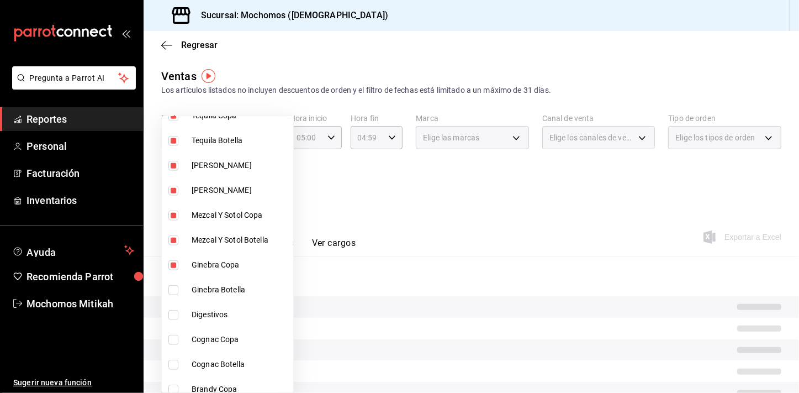
checkbox input "true"
type input "d53151bb-c692-4997-a38b-28d855fe71ee,d285e1d7-cc9e-45ba-a735-c487687f9d6b,e3d73…"
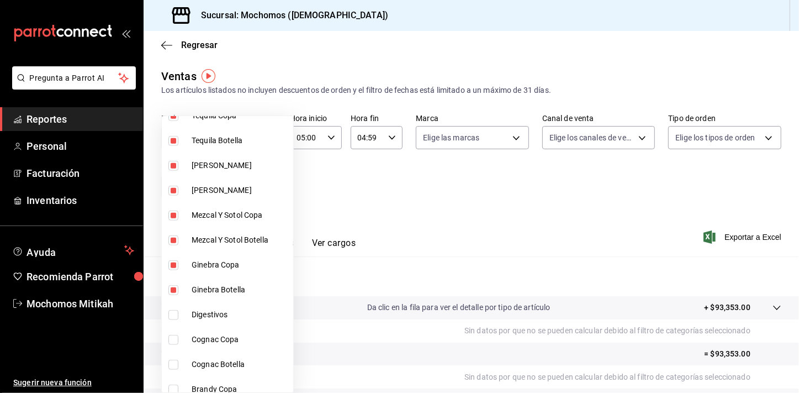
click at [172, 310] on input "checkbox" at bounding box center [174, 315] width 10 height 10
checkbox input "true"
type input "d53151bb-c692-4997-a38b-28d855fe71ee,d285e1d7-cc9e-45ba-a735-c487687f9d6b,e3d73…"
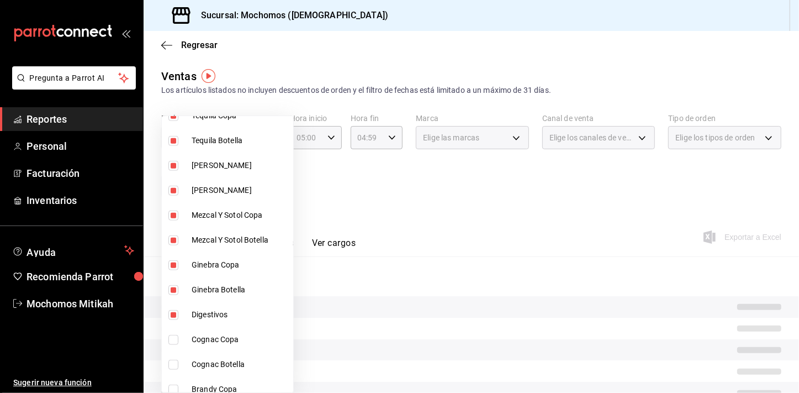
click at [174, 337] on input "checkbox" at bounding box center [174, 340] width 10 height 10
checkbox input "true"
click at [176, 356] on li "Cognac Botella" at bounding box center [227, 364] width 131 height 25
type input "d53151bb-c692-4997-a38b-28d855fe71ee,d285e1d7-cc9e-45ba-a735-c487687f9d6b,e3d73…"
checkbox input "true"
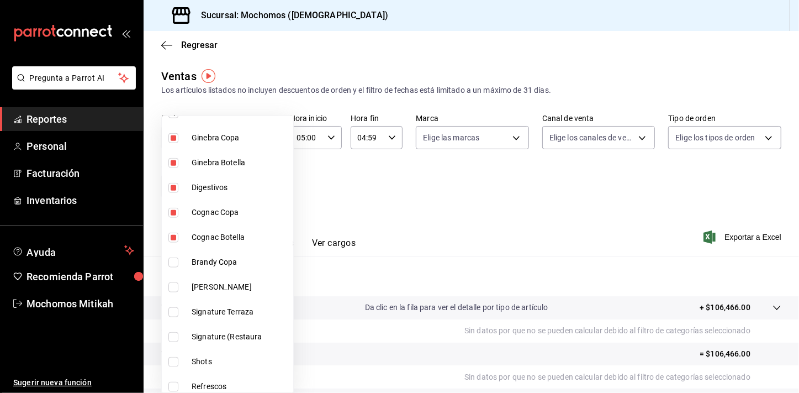
scroll to position [856, 0]
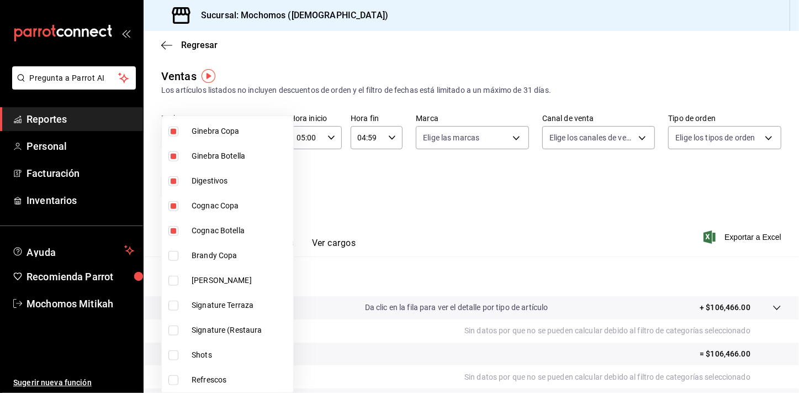
click at [176, 251] on input "checkbox" at bounding box center [174, 256] width 10 height 10
checkbox input "true"
type input "d53151bb-c692-4997-a38b-28d855fe71ee,d285e1d7-cc9e-45ba-a735-c487687f9d6b,e3d73…"
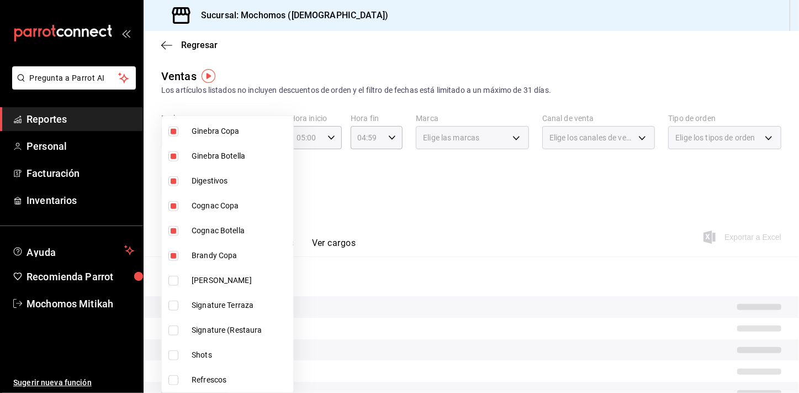
click at [173, 276] on input "checkbox" at bounding box center [174, 281] width 10 height 10
checkbox input "true"
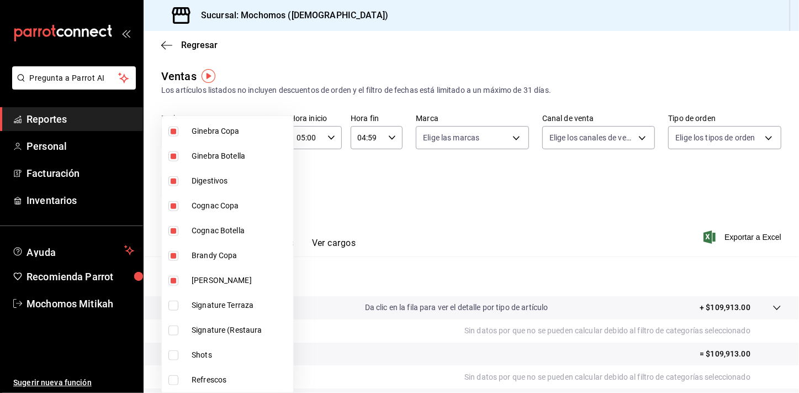
click at [373, 193] on div at bounding box center [399, 196] width 799 height 393
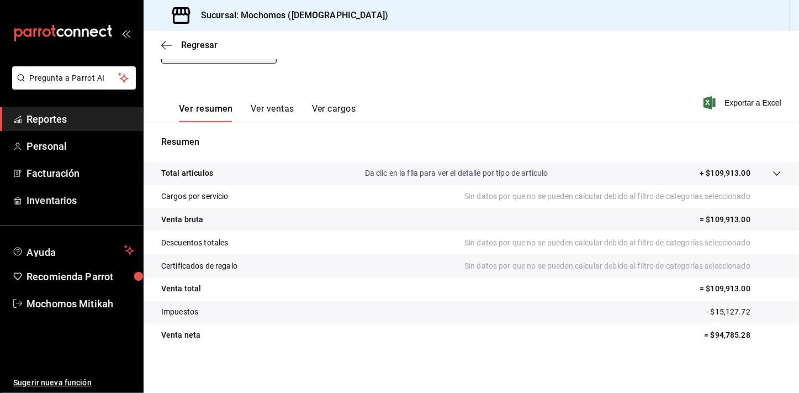
scroll to position [136, 0]
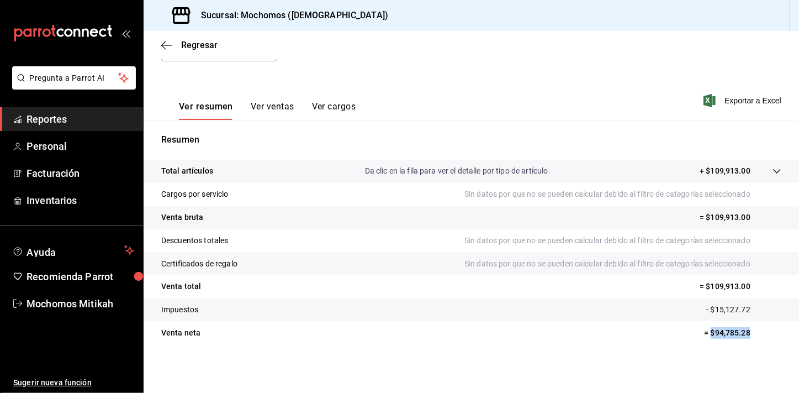
drag, startPoint x: 704, startPoint y: 335, endPoint x: 742, endPoint y: 335, distance: 37.6
click at [742, 335] on p "= $94,785.28" at bounding box center [742, 333] width 77 height 12
copy p "$94,785.28"
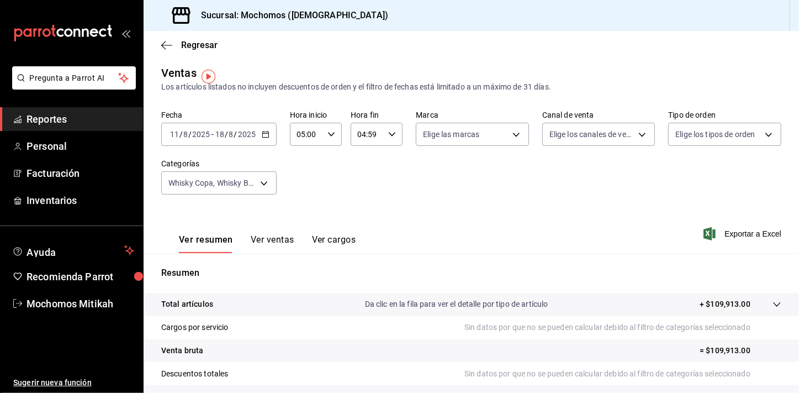
scroll to position [0, 0]
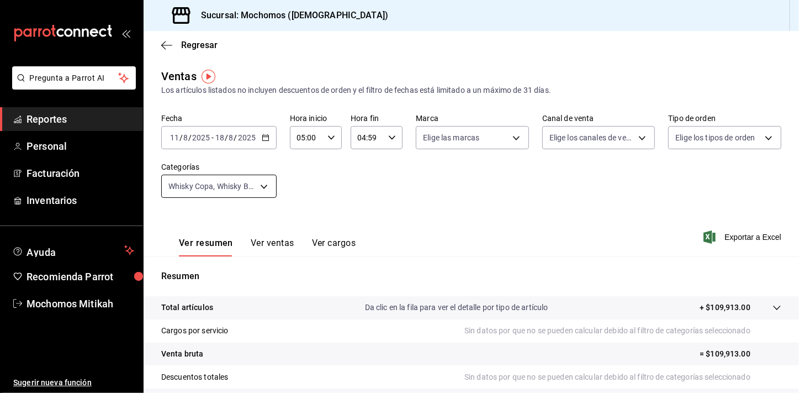
click at [262, 194] on body "Pregunta a Parrot AI Reportes Personal Facturación Inventarios Ayuda Recomienda…" at bounding box center [399, 196] width 799 height 393
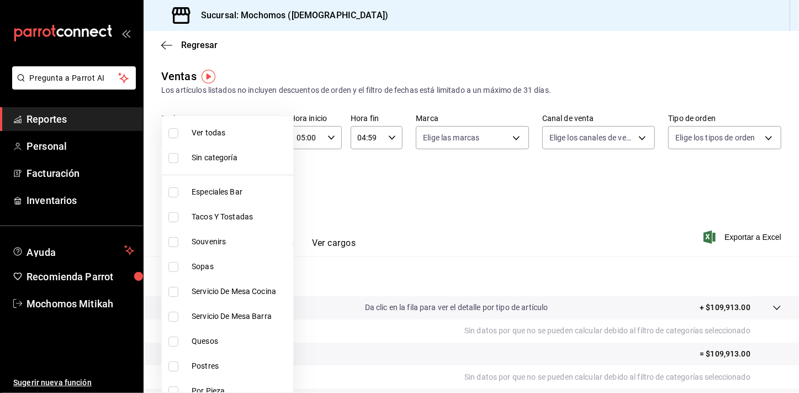
click at [232, 142] on li "Ver todas" at bounding box center [227, 132] width 131 height 25
type input "2f35be6f-ff15-4940-b385-314360a5d00c,4e108ac5-71ad-4fe3-83dd-65cb98b4ff2e,7ee7a…"
checkbox input "true"
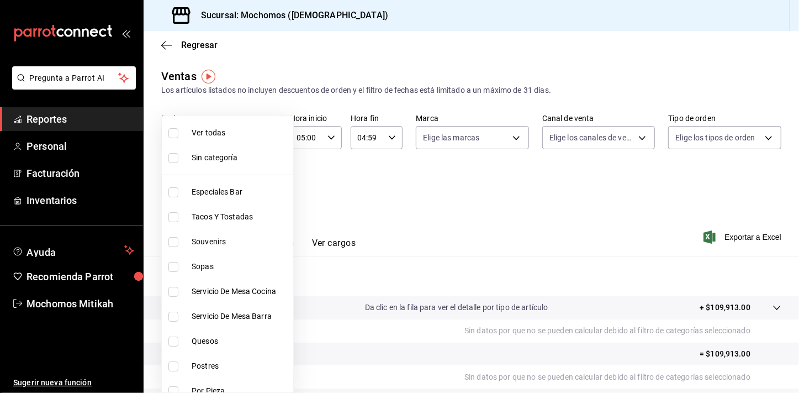
checkbox input "true"
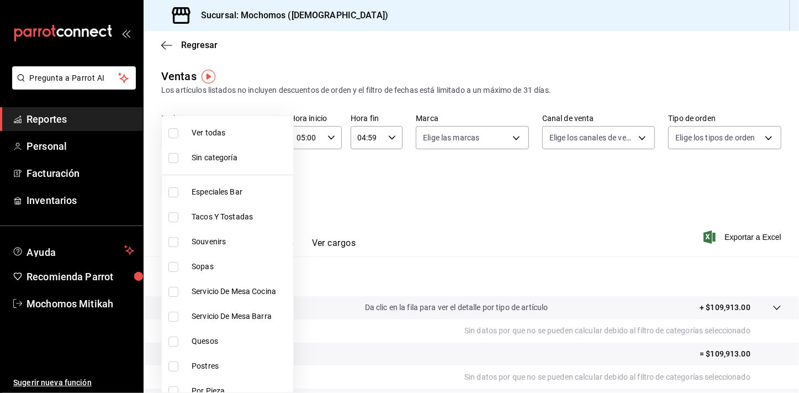
checkbox input "true"
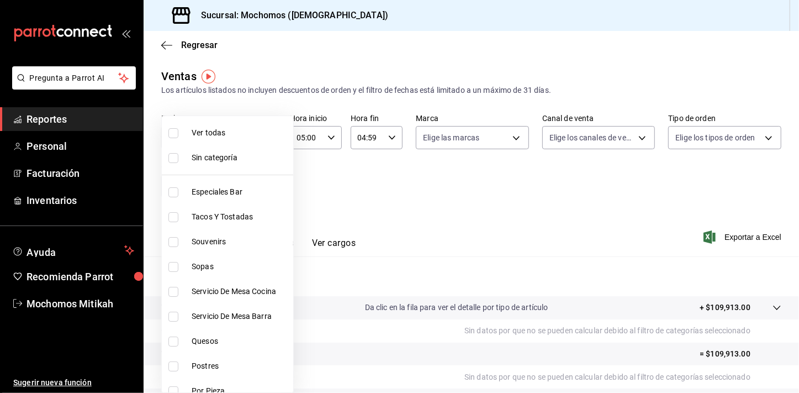
checkbox input "true"
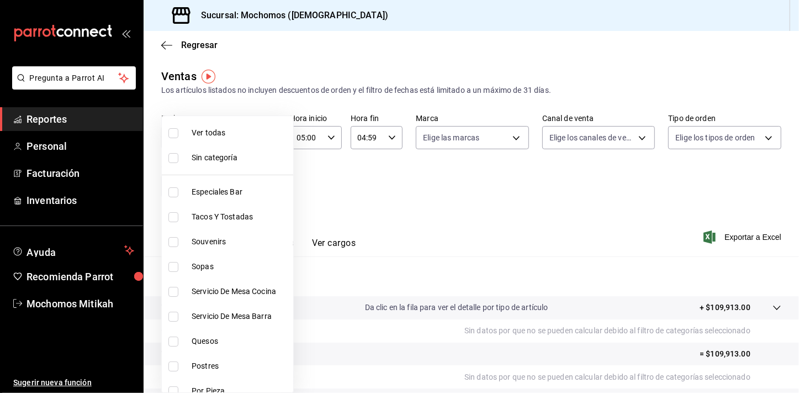
checkbox input "true"
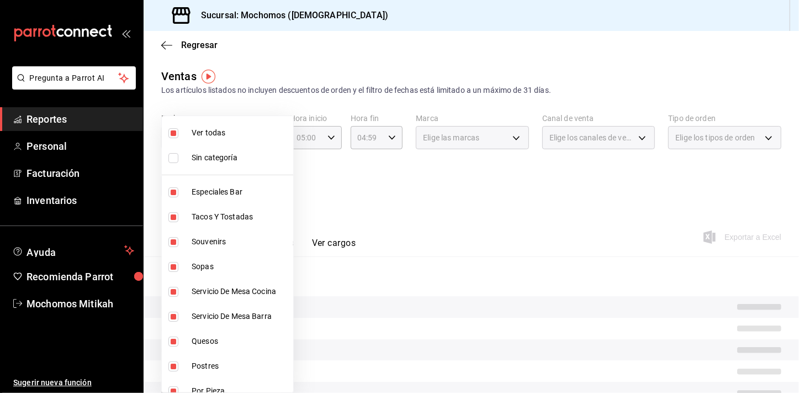
click at [232, 142] on li "Ver todas" at bounding box center [227, 132] width 131 height 25
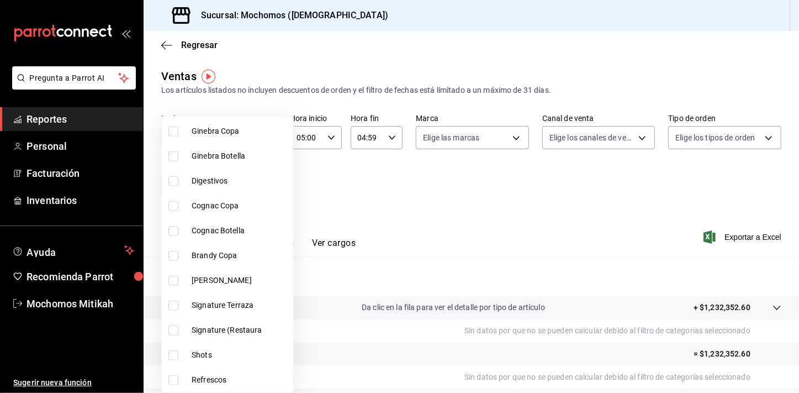
scroll to position [880, 0]
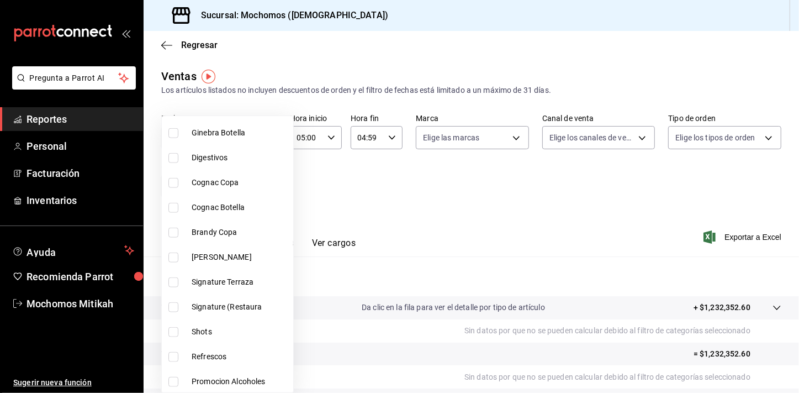
click at [175, 283] on input "checkbox" at bounding box center [174, 282] width 10 height 10
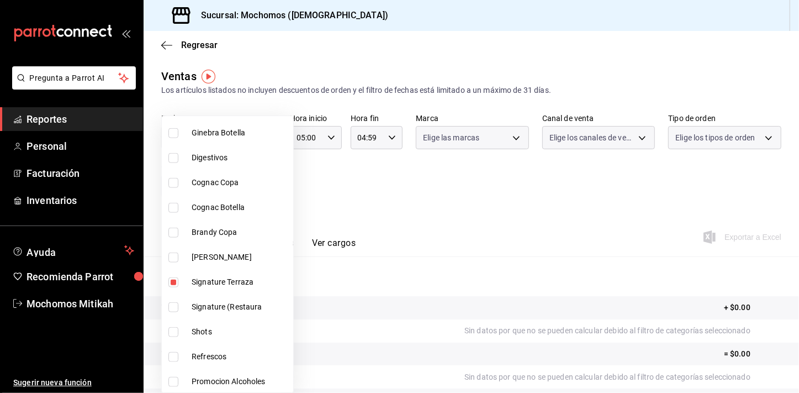
click at [173, 304] on input "checkbox" at bounding box center [174, 307] width 10 height 10
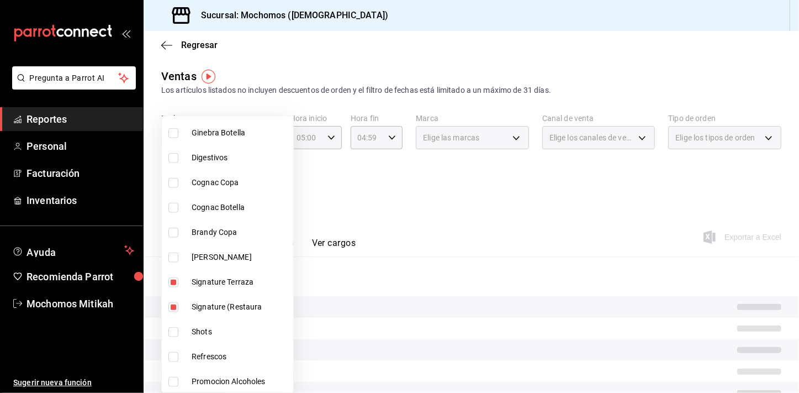
click at [176, 327] on input "checkbox" at bounding box center [174, 332] width 10 height 10
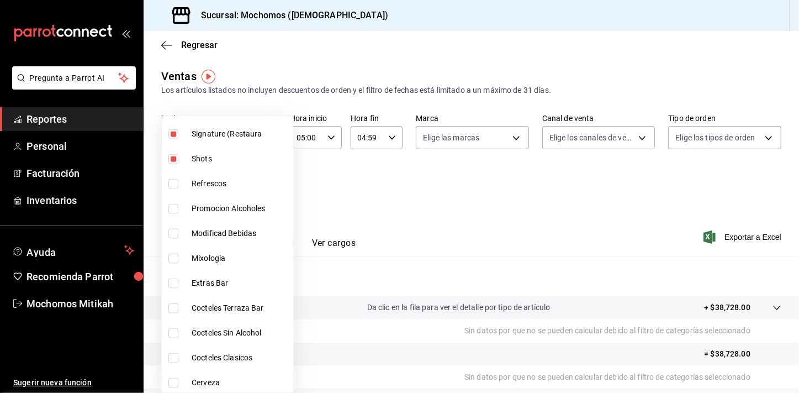
scroll to position [1060, 0]
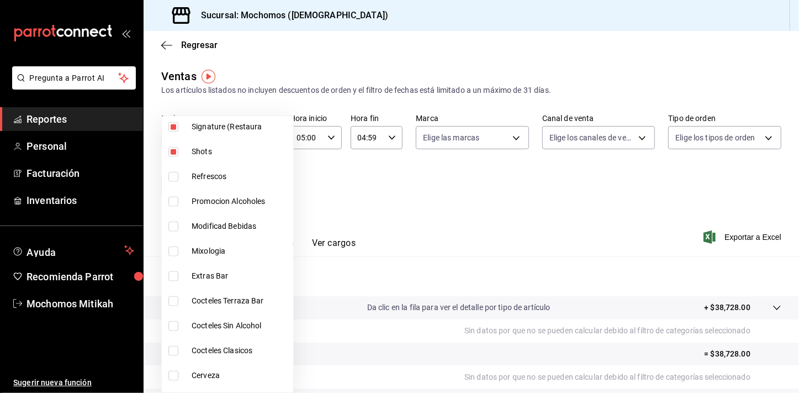
click at [176, 244] on li "Mixologia" at bounding box center [227, 251] width 131 height 25
click at [171, 299] on input "checkbox" at bounding box center [174, 301] width 10 height 10
click at [172, 346] on input "checkbox" at bounding box center [174, 351] width 10 height 10
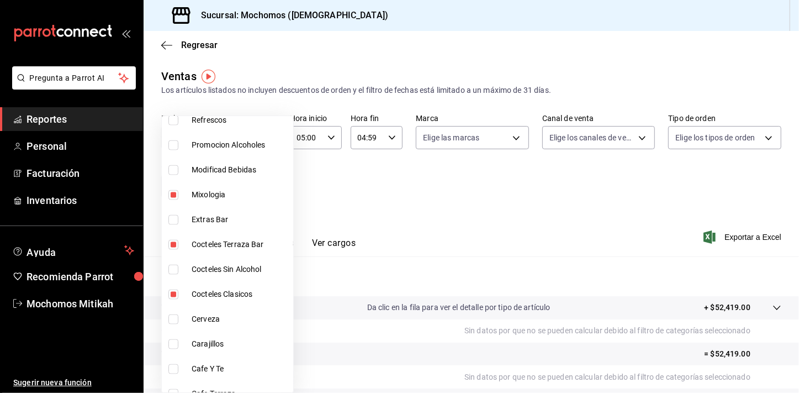
scroll to position [1170, 0]
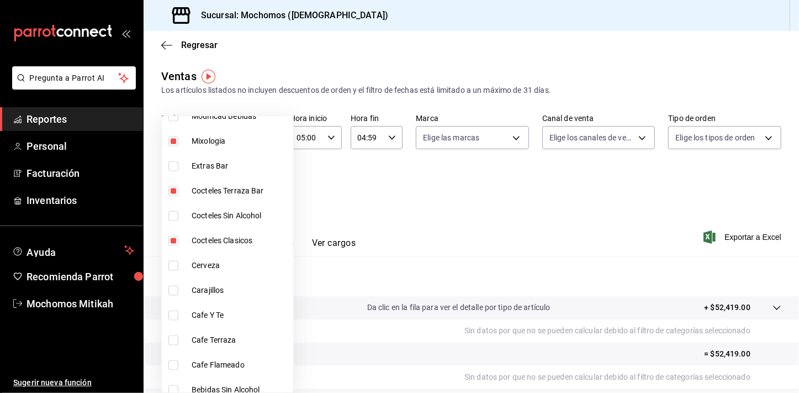
drag, startPoint x: 170, startPoint y: 288, endPoint x: 208, endPoint y: 305, distance: 41.8
click at [171, 288] on input "checkbox" at bounding box center [174, 291] width 10 height 10
click at [176, 362] on input "checkbox" at bounding box center [174, 365] width 10 height 10
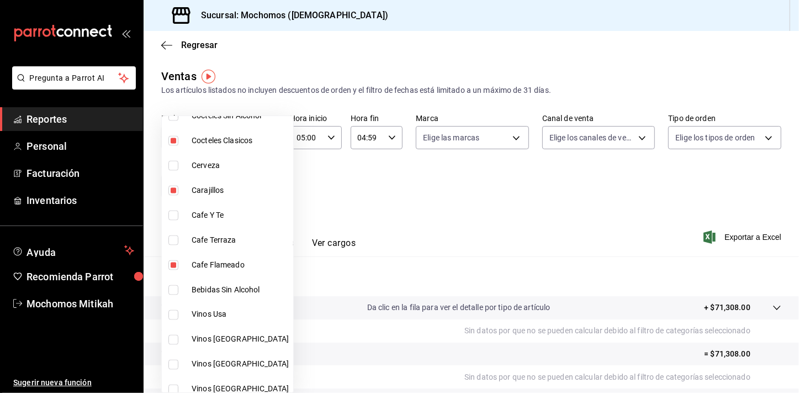
scroll to position [1303, 0]
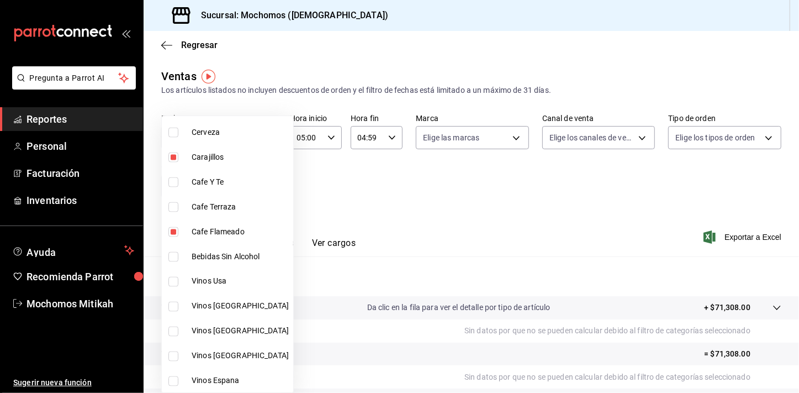
click at [427, 232] on div at bounding box center [399, 196] width 799 height 393
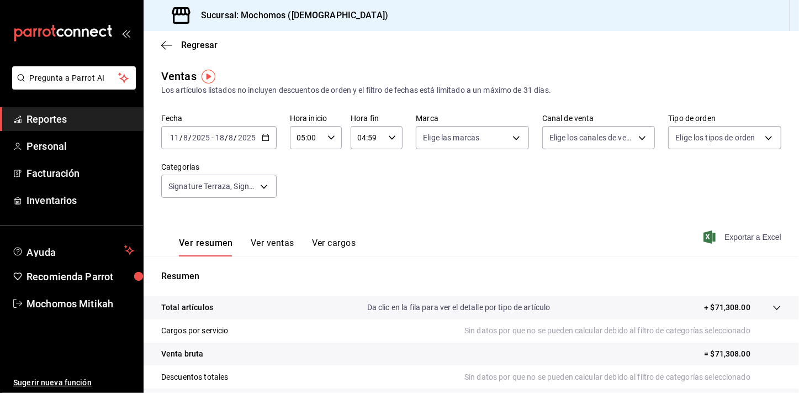
click at [728, 234] on span "Exportar a Excel" at bounding box center [744, 236] width 76 height 13
click at [580, 244] on div "Ver resumen Ver ventas Ver cargos Exportar a Excel" at bounding box center [472, 233] width 656 height 45
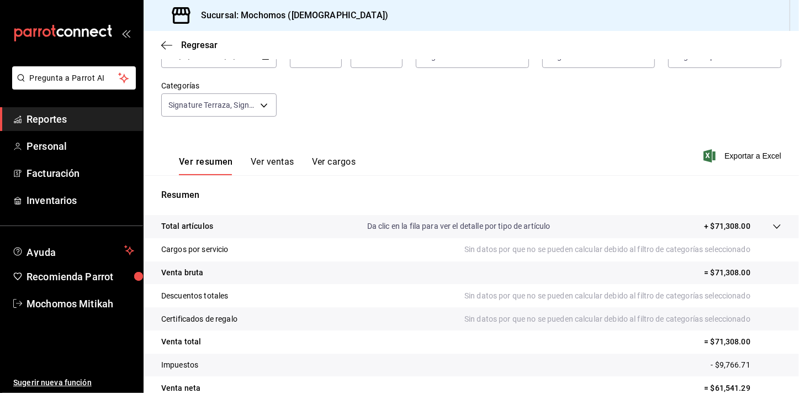
scroll to position [136, 0]
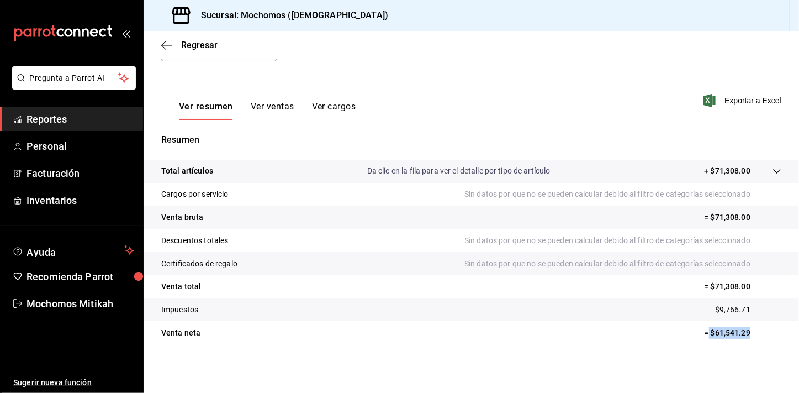
drag, startPoint x: 702, startPoint y: 334, endPoint x: 744, endPoint y: 334, distance: 41.4
click at [744, 334] on p "= $61,541.29" at bounding box center [742, 333] width 77 height 12
copy p "$61,541.29"
click at [735, 330] on p "= $61,541.29" at bounding box center [742, 333] width 77 height 12
drag, startPoint x: 741, startPoint y: 331, endPoint x: 709, endPoint y: 335, distance: 32.3
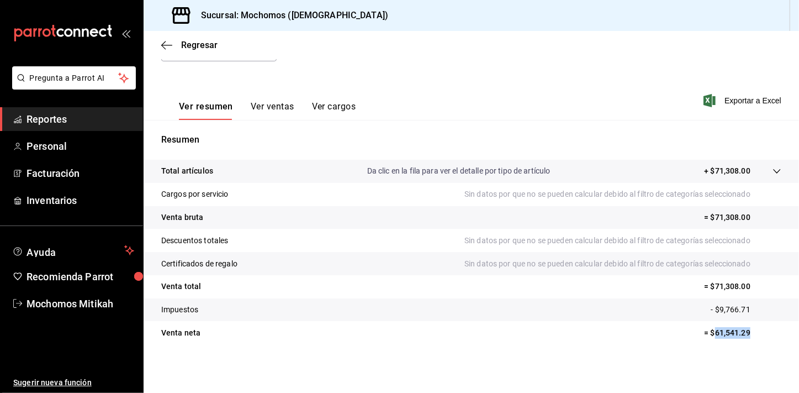
click at [709, 335] on p "= $61,541.29" at bounding box center [742, 333] width 77 height 12
copy p "61,541.29"
click at [77, 118] on span "Reportes" at bounding box center [81, 119] width 108 height 15
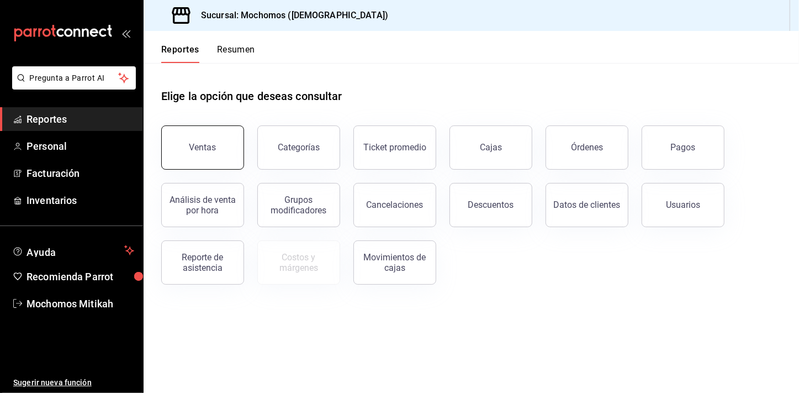
click at [180, 131] on button "Ventas" at bounding box center [202, 147] width 83 height 44
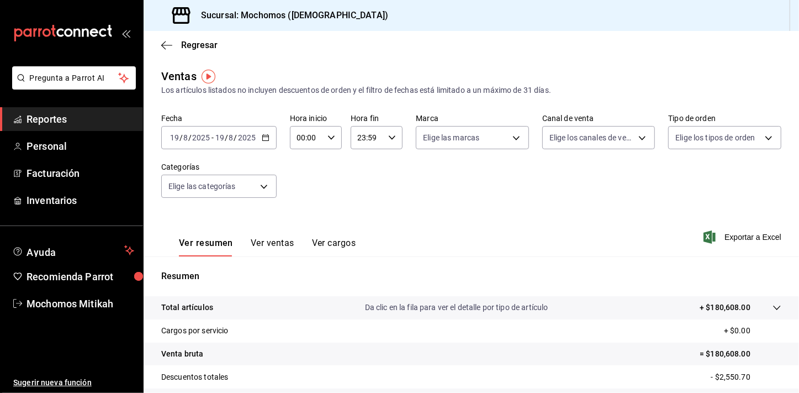
click at [264, 138] on icon "button" at bounding box center [266, 138] width 8 height 8
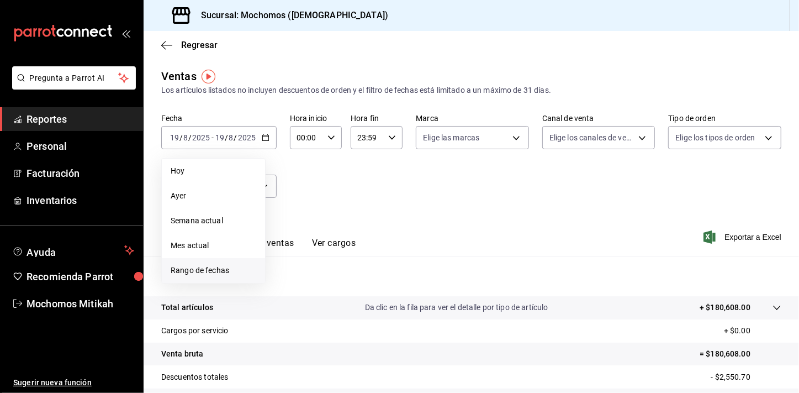
click at [214, 271] on span "Rango de fechas" at bounding box center [214, 271] width 86 height 12
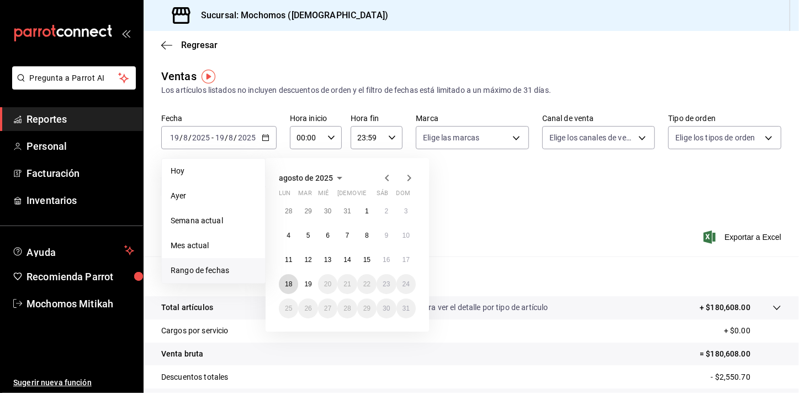
click at [293, 285] on button "18" at bounding box center [288, 284] width 19 height 20
drag, startPoint x: 304, startPoint y: 283, endPoint x: 304, endPoint y: 272, distance: 11.6
click at [304, 283] on abbr "19" at bounding box center [307, 284] width 7 height 8
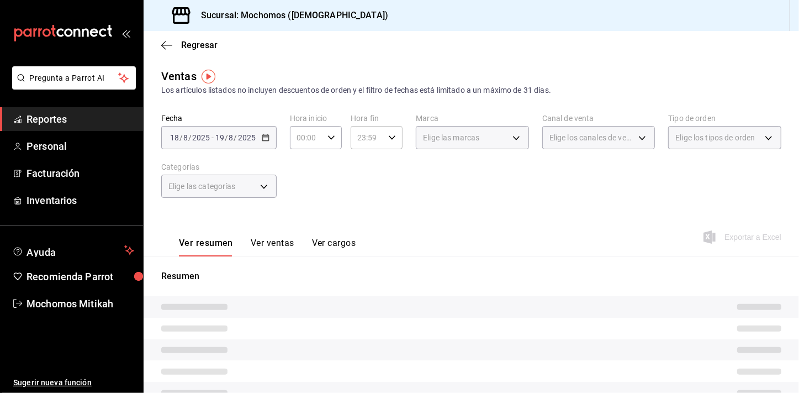
click at [333, 134] on icon "button" at bounding box center [332, 138] width 8 height 8
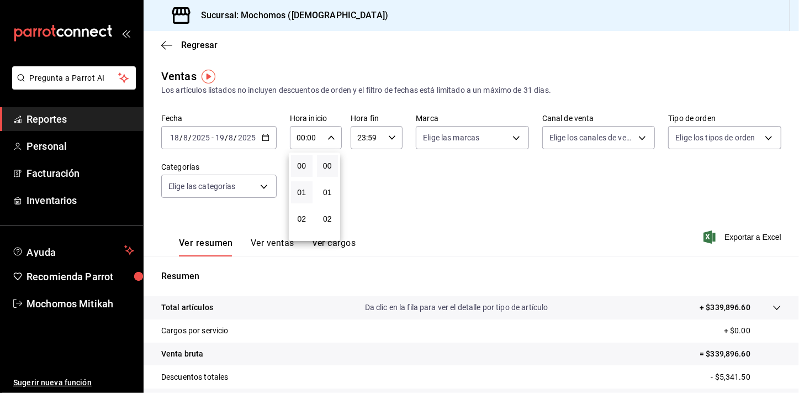
click at [304, 201] on button "01" at bounding box center [302, 192] width 22 height 22
click at [304, 201] on span "05" at bounding box center [302, 198] width 8 height 9
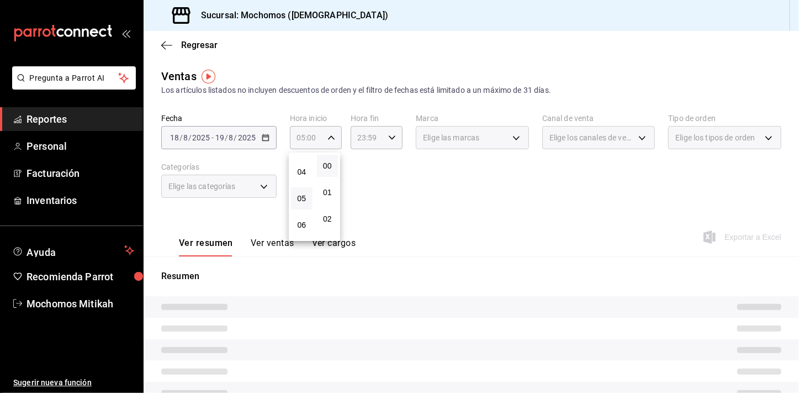
click at [433, 246] on div at bounding box center [399, 196] width 799 height 393
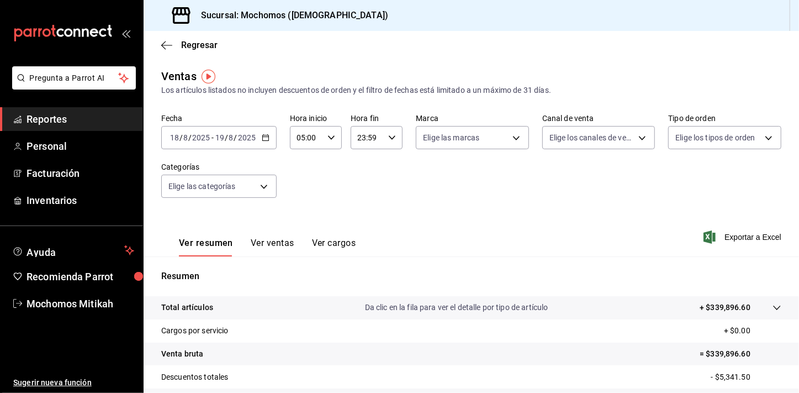
click at [394, 138] on div "23:59 Hora fin" at bounding box center [377, 137] width 52 height 23
click at [362, 175] on span "21" at bounding box center [362, 174] width 8 height 9
click at [362, 175] on div "05" at bounding box center [362, 188] width 26 height 27
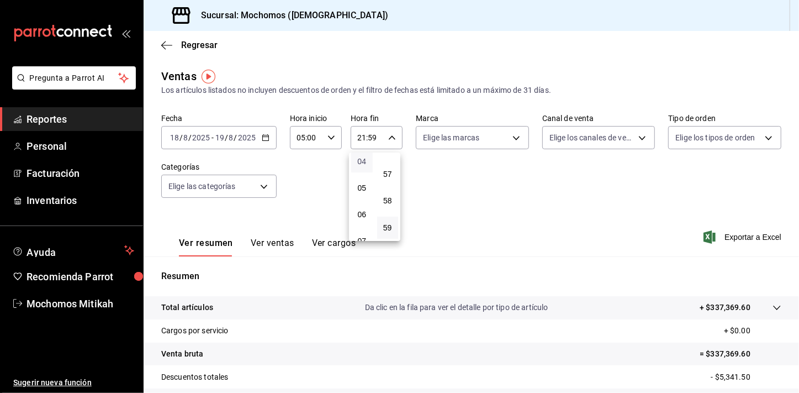
click at [364, 160] on span "04" at bounding box center [362, 161] width 8 height 9
click at [441, 172] on div at bounding box center [399, 196] width 799 height 393
click at [736, 241] on span "Exportar a Excel" at bounding box center [744, 236] width 76 height 13
click at [259, 133] on div "[DATE] [DATE] - [DATE] [DATE]" at bounding box center [218, 137] width 115 height 23
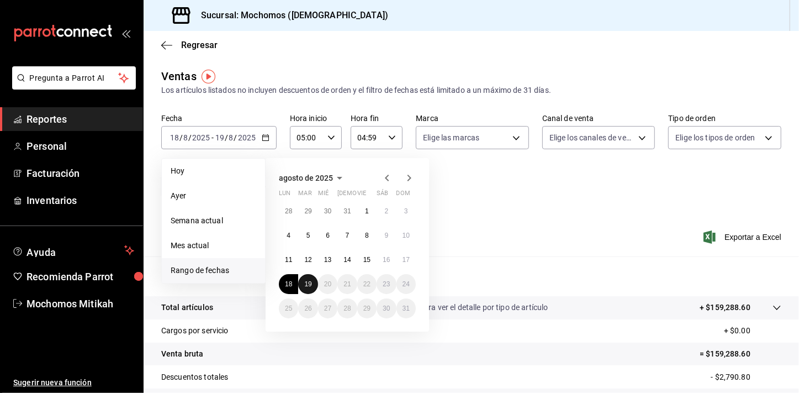
click at [311, 283] on abbr "19" at bounding box center [307, 284] width 7 height 8
click at [313, 283] on button "19" at bounding box center [307, 284] width 19 height 20
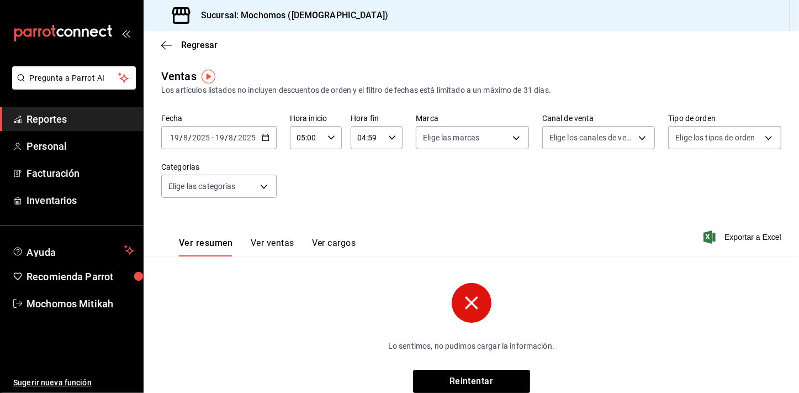
click at [465, 227] on div "Ver resumen Ver ventas Ver cargos Exportar a Excel" at bounding box center [472, 233] width 656 height 45
click at [46, 108] on link "Reportes" at bounding box center [71, 119] width 143 height 24
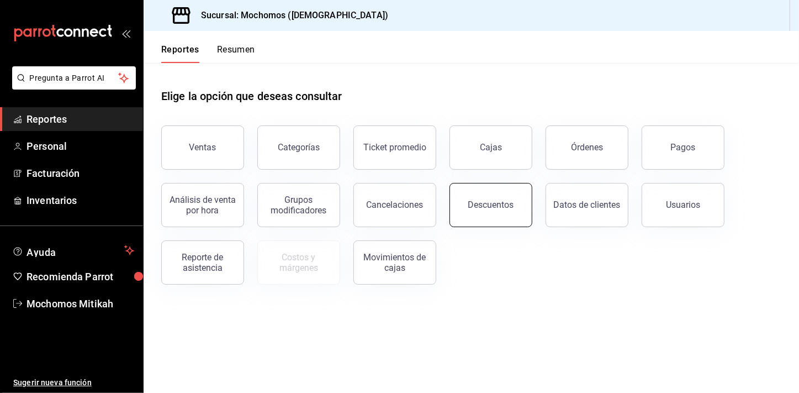
click at [486, 193] on button "Descuentos" at bounding box center [491, 205] width 83 height 44
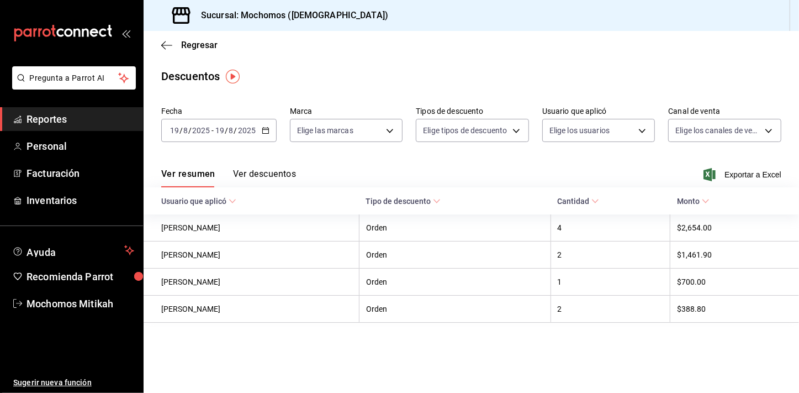
click at [266, 133] on icon "button" at bounding box center [266, 131] width 8 height 8
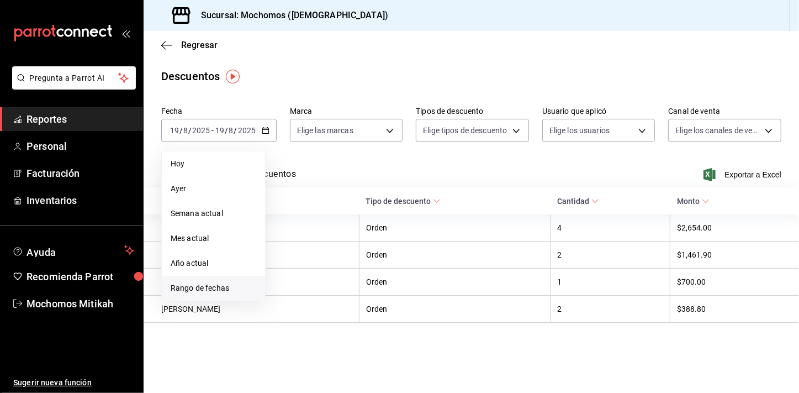
click at [215, 292] on span "Rango de fechas" at bounding box center [214, 288] width 86 height 12
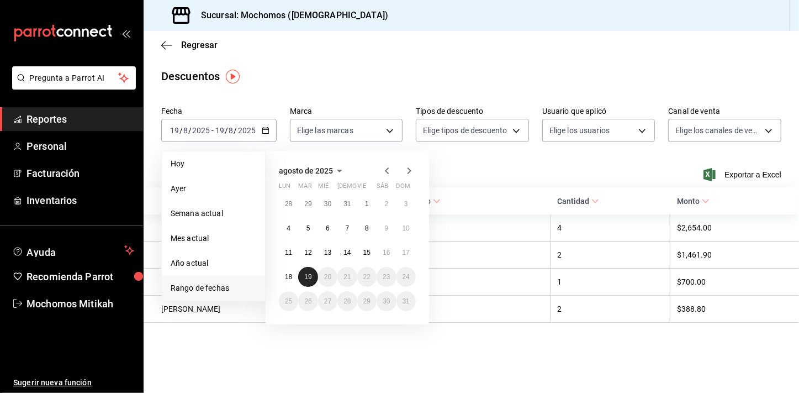
click at [305, 273] on abbr "19" at bounding box center [307, 277] width 7 height 8
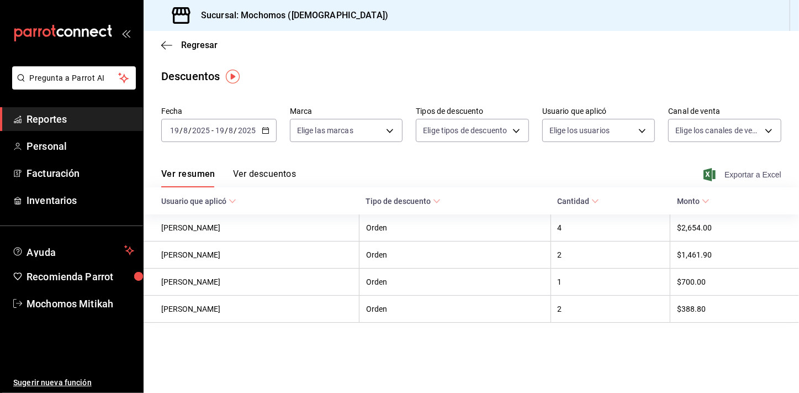
click at [741, 176] on span "Exportar a Excel" at bounding box center [744, 174] width 76 height 13
click at [124, 123] on span "Reportes" at bounding box center [81, 119] width 108 height 15
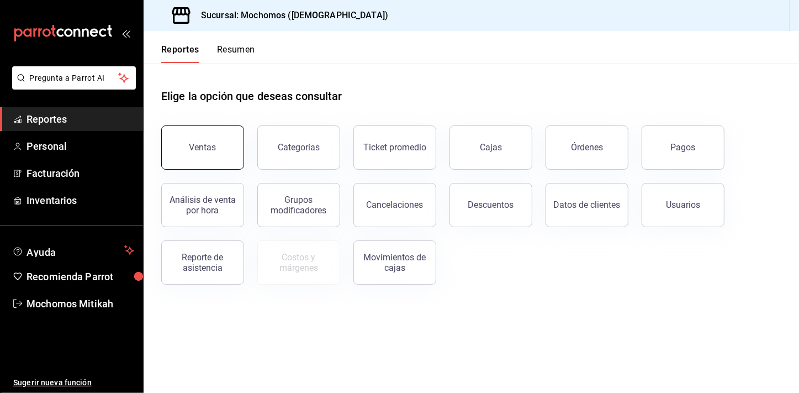
click at [196, 138] on button "Ventas" at bounding box center [202, 147] width 83 height 44
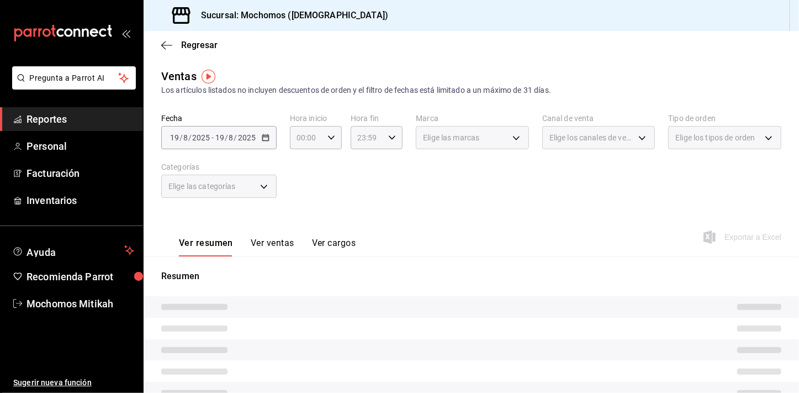
click at [262, 132] on div "[DATE] [DATE] - [DATE] [DATE]" at bounding box center [218, 137] width 115 height 23
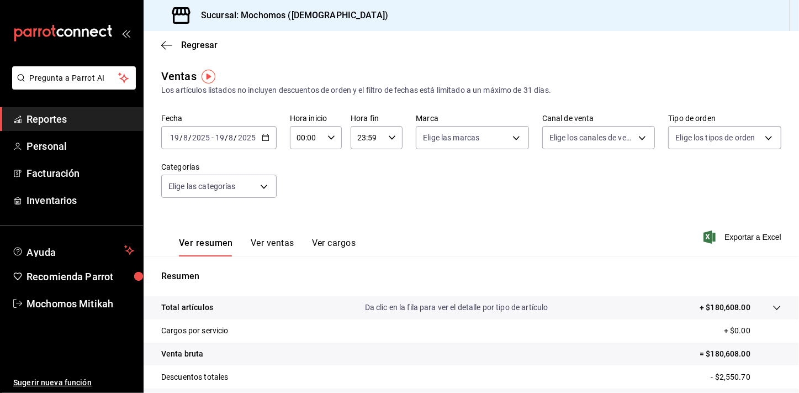
click at [263, 144] on div "[DATE] [DATE] - [DATE] [DATE]" at bounding box center [218, 137] width 115 height 23
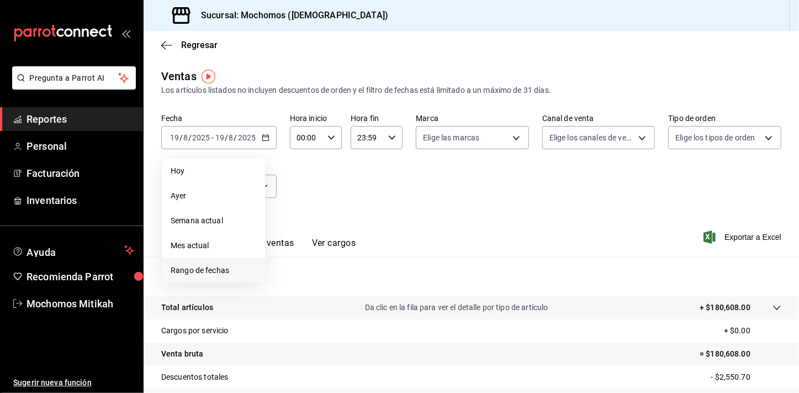
click at [221, 266] on span "Rango de fechas" at bounding box center [214, 271] width 86 height 12
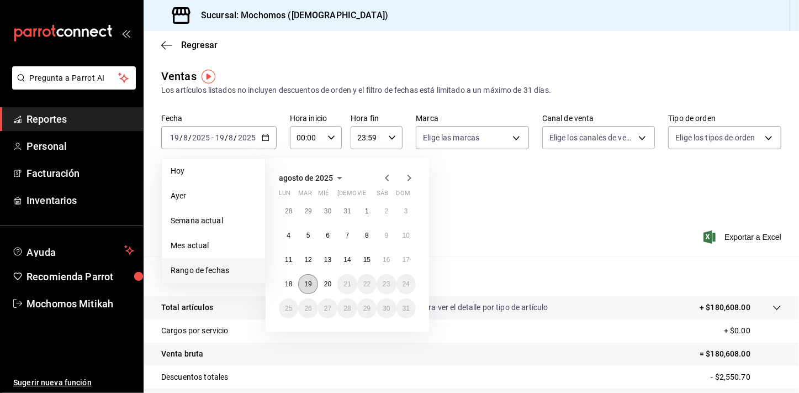
click at [304, 278] on button "19" at bounding box center [307, 284] width 19 height 20
click at [323, 283] on button "20" at bounding box center [327, 284] width 19 height 20
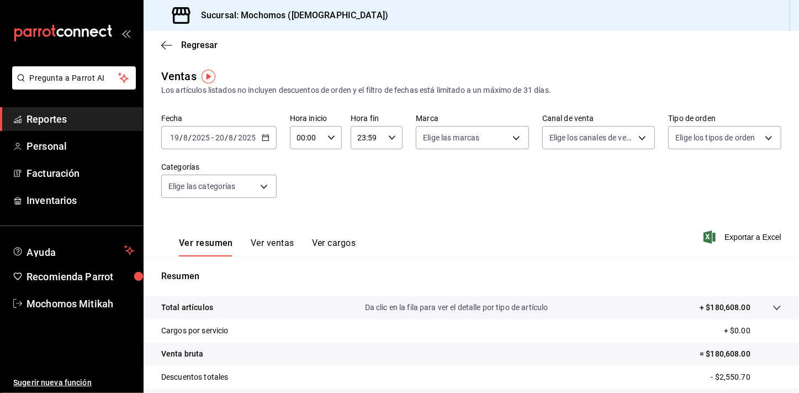
click at [331, 140] on icon "button" at bounding box center [332, 138] width 8 height 8
click at [307, 194] on button "01" at bounding box center [302, 192] width 22 height 22
click at [307, 194] on button "05" at bounding box center [302, 198] width 22 height 22
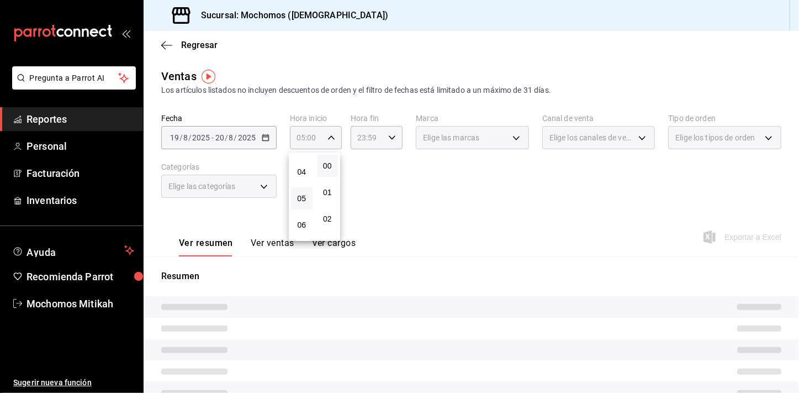
click at [383, 191] on div at bounding box center [399, 196] width 799 height 393
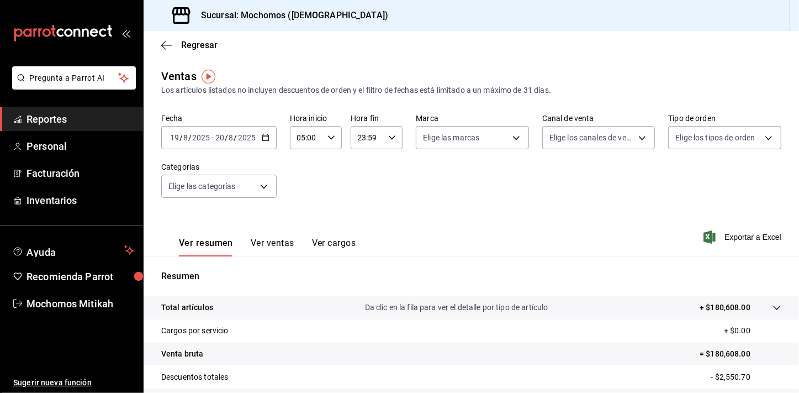
click at [396, 131] on div "23:59 Hora fin" at bounding box center [377, 137] width 52 height 23
click at [367, 169] on button "21" at bounding box center [362, 175] width 22 height 22
click at [367, 169] on button "04" at bounding box center [362, 161] width 22 height 22
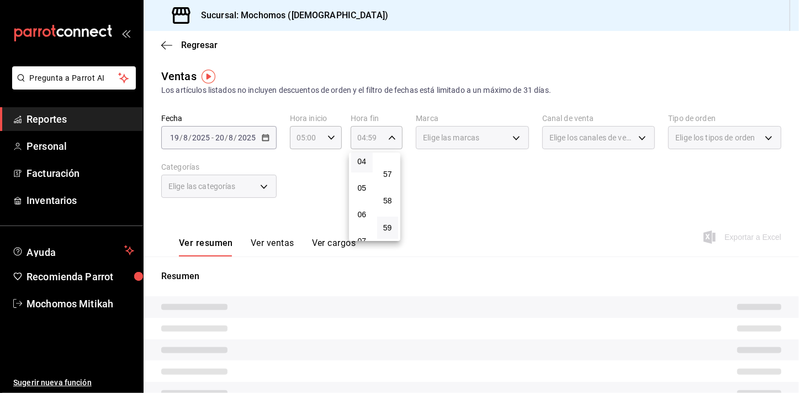
click at [452, 202] on div at bounding box center [399, 196] width 799 height 393
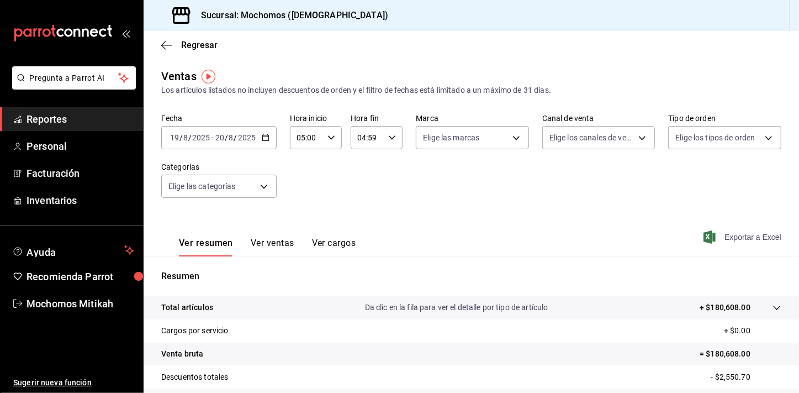
click at [723, 236] on span "Exportar a Excel" at bounding box center [744, 236] width 76 height 13
click at [98, 128] on link "Reportes" at bounding box center [71, 119] width 143 height 24
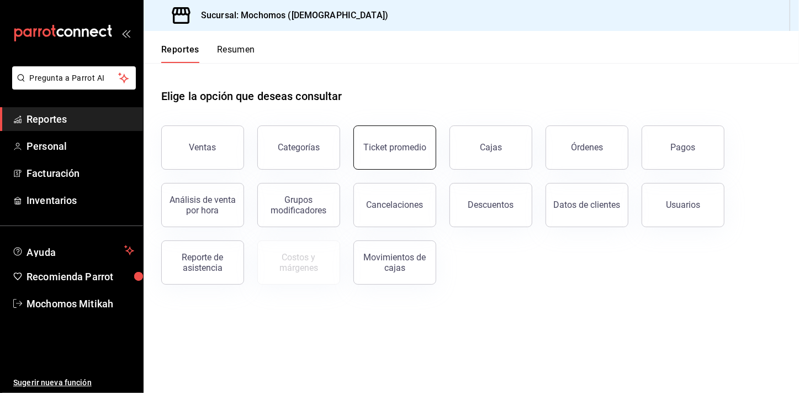
click at [407, 142] on div "Ticket promedio" at bounding box center [395, 147] width 63 height 10
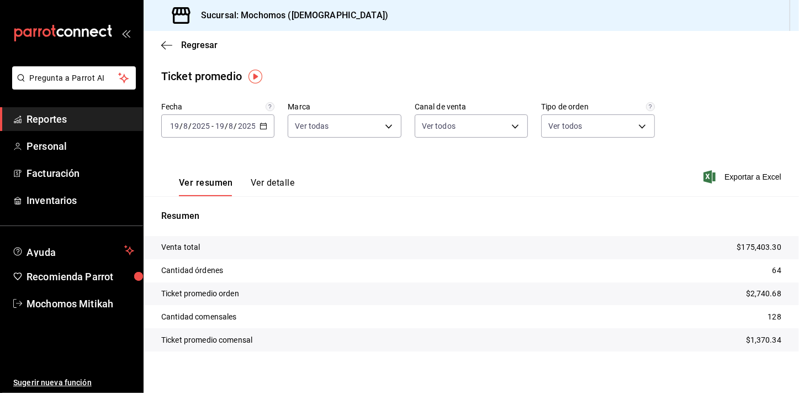
click at [267, 124] on div "[DATE] [DATE] - [DATE] [DATE]" at bounding box center [217, 125] width 113 height 23
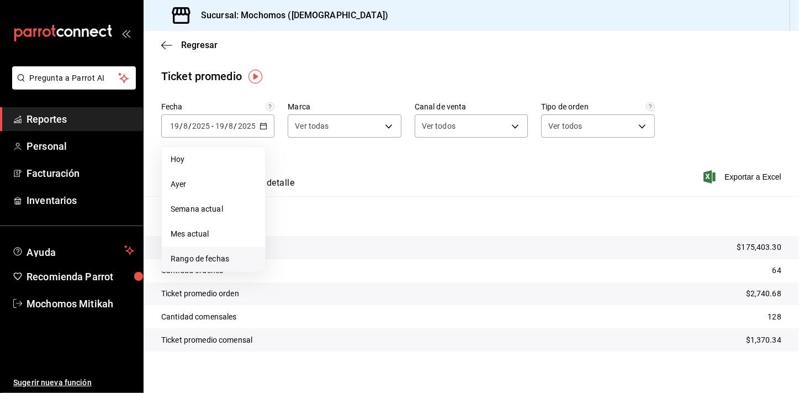
click at [206, 257] on span "Rango de fechas" at bounding box center [214, 259] width 86 height 12
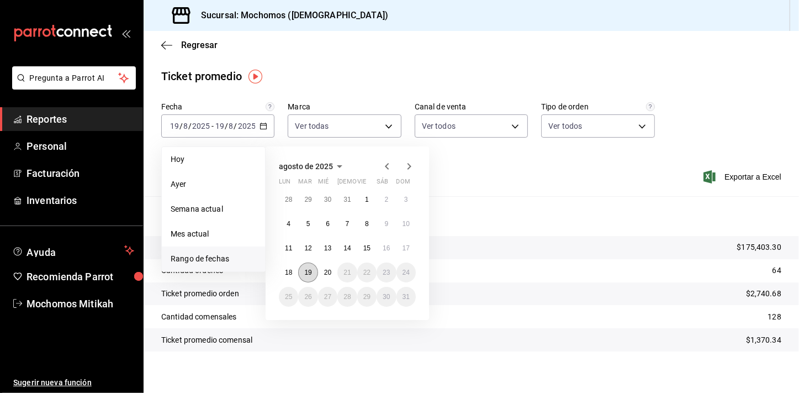
click at [314, 272] on button "19" at bounding box center [307, 272] width 19 height 20
click at [324, 272] on abbr "20" at bounding box center [327, 273] width 7 height 8
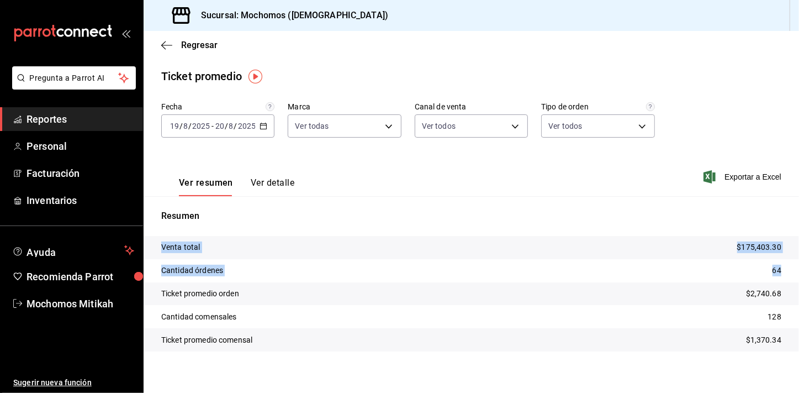
drag, startPoint x: 791, startPoint y: 261, endPoint x: 797, endPoint y: 297, distance: 36.0
click at [797, 297] on div "Regresar Ticket promedio Fecha [DATE] [DATE] - [DATE] [DATE] Marca Ver todas d0…" at bounding box center [472, 212] width 656 height 362
click at [62, 116] on span "Reportes" at bounding box center [81, 119] width 108 height 15
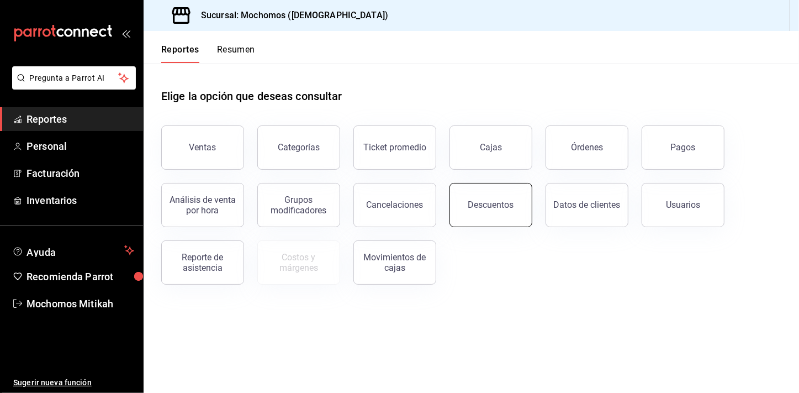
click at [509, 204] on div "Descuentos" at bounding box center [492, 204] width 46 height 10
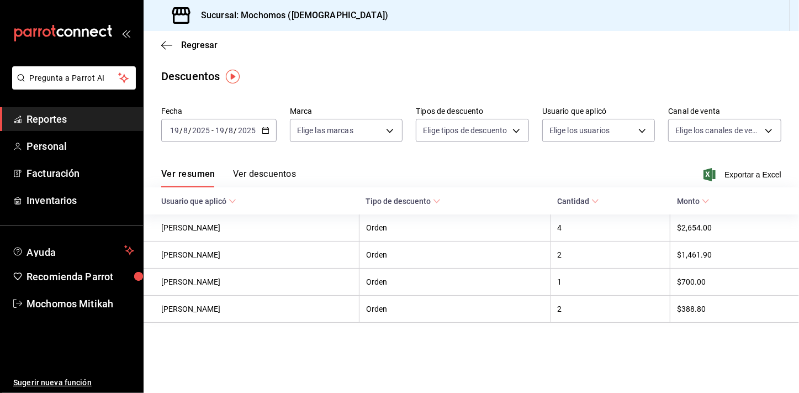
click at [263, 130] on icon "button" at bounding box center [266, 131] width 8 height 8
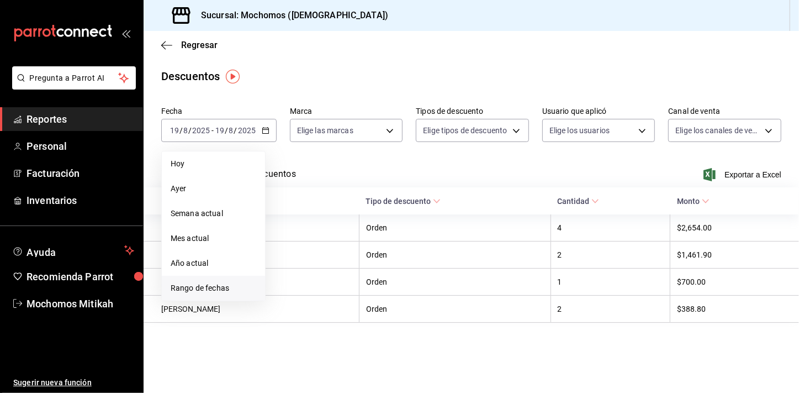
click at [212, 291] on span "Rango de fechas" at bounding box center [214, 288] width 86 height 12
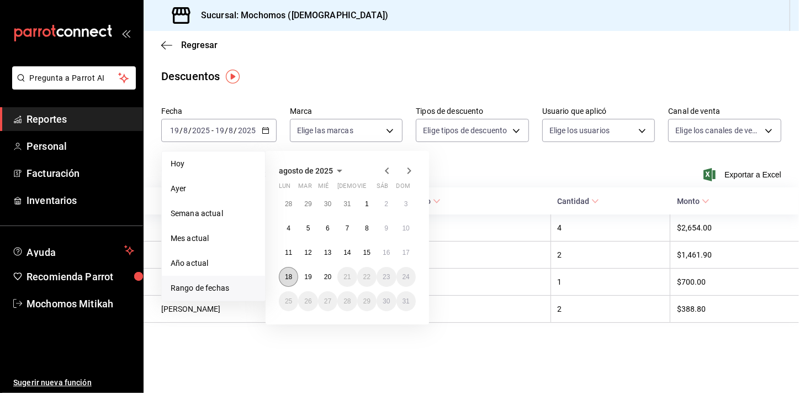
click at [293, 272] on button "18" at bounding box center [288, 277] width 19 height 20
click at [323, 273] on button "20" at bounding box center [327, 277] width 19 height 20
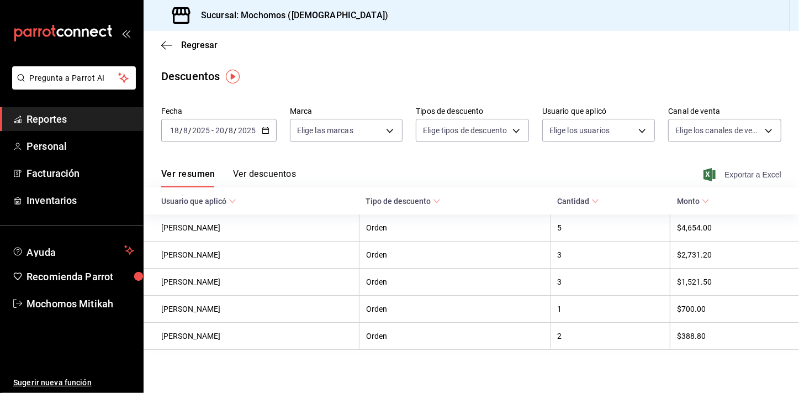
click at [761, 168] on span "Exportar a Excel" at bounding box center [744, 174] width 76 height 13
click at [544, 127] on body "Pregunta a Parrot AI Reportes Personal Facturación Inventarios Ayuda Recomienda…" at bounding box center [399, 196] width 799 height 393
